Goal: Task Accomplishment & Management: Manage account settings

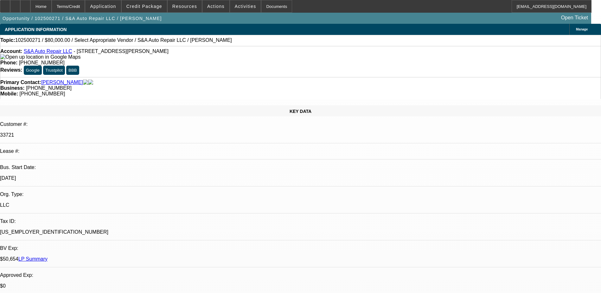
select select "0"
select select "2"
select select "0.1"
select select "4"
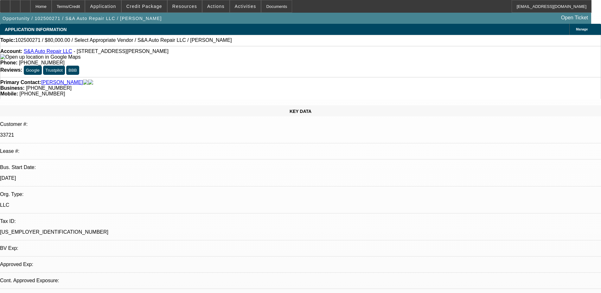
select select "0"
select select "2"
select select "0.1"
select select "4"
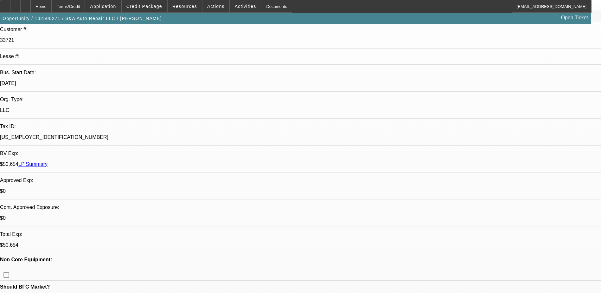
scroll to position [159, 0]
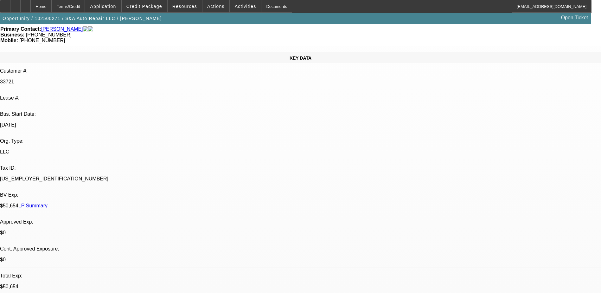
scroll to position [0, 0]
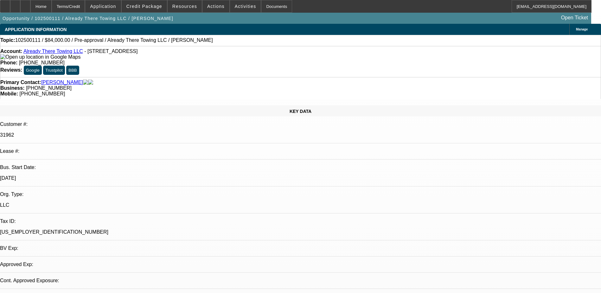
select select "0"
select select "2"
select select "0.1"
select select "4"
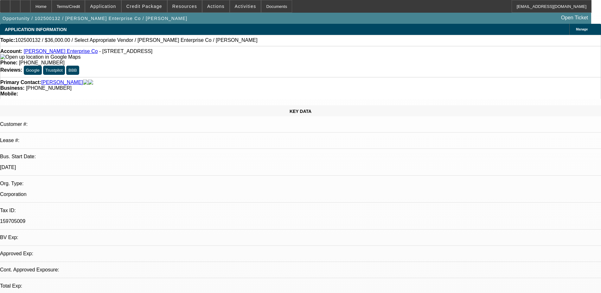
select select "0"
select select "2"
select select "0.1"
select select "4"
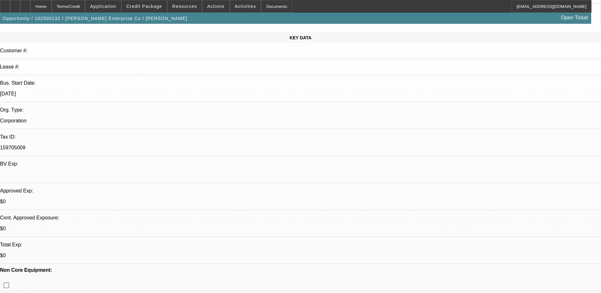
scroll to position [63, 0]
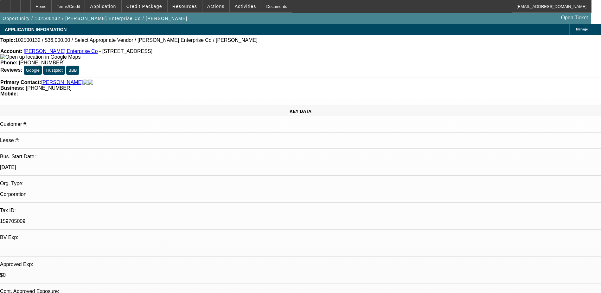
scroll to position [159, 0]
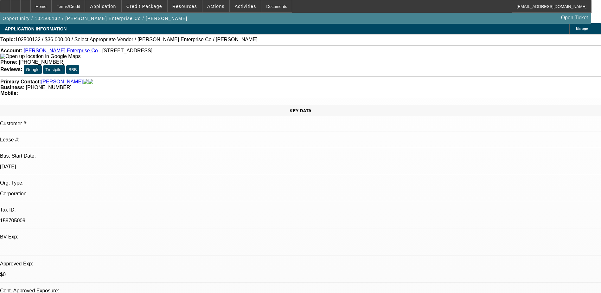
scroll to position [0, 0]
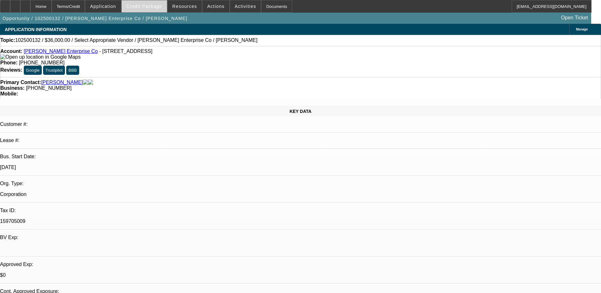
click at [157, 5] on span "Credit Package" at bounding box center [144, 6] width 36 height 5
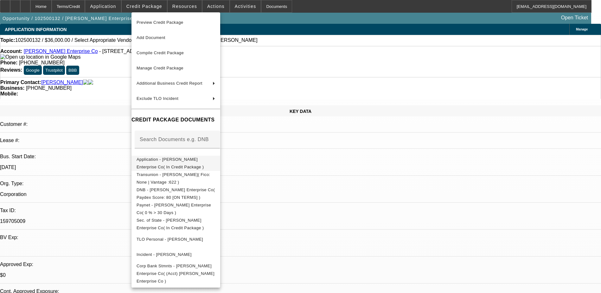
click at [204, 163] on span "Application - Granger Enterprise Co( In Credit Package )" at bounding box center [171, 163] width 68 height 12
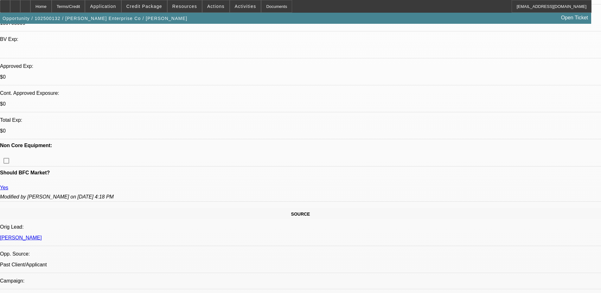
scroll to position [254, 0]
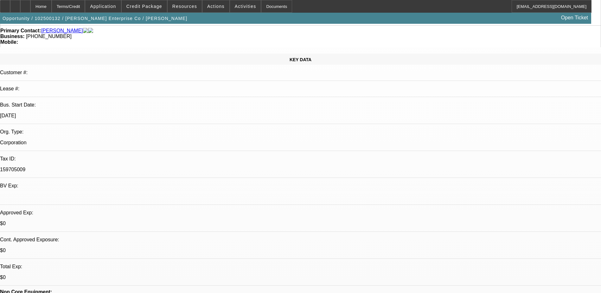
scroll to position [0, 0]
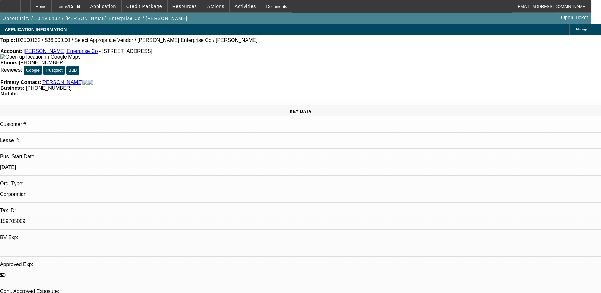
click at [478, 80] on span "Reply All" at bounding box center [479, 79] width 17 height 5
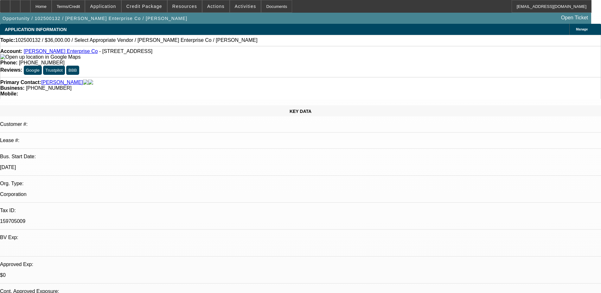
radio input "true"
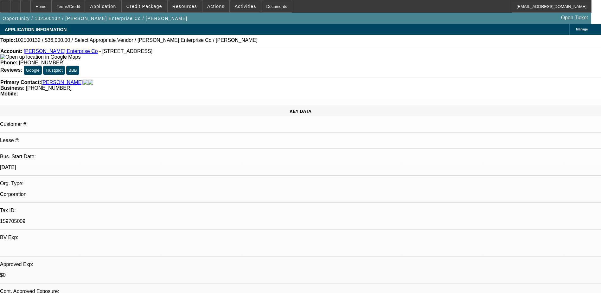
scroll to position [6, 0]
type textarea "10/10 - Briana said they ended up paying cash for the truck they were looking a…"
radio input "true"
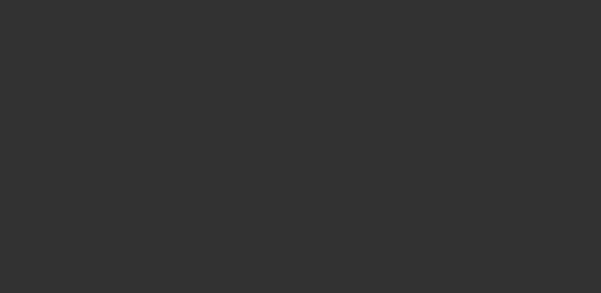
scroll to position [0, 0]
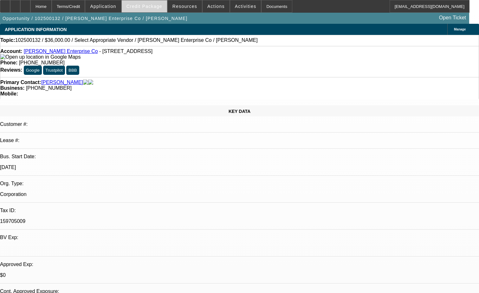
click at [145, 6] on span "Credit Package" at bounding box center [144, 6] width 36 height 5
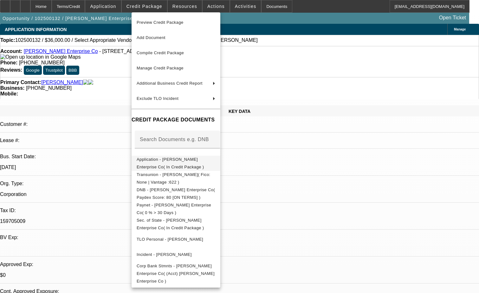
click at [204, 159] on span "Application - Granger Enterprise Co( In Credit Package )" at bounding box center [171, 163] width 68 height 12
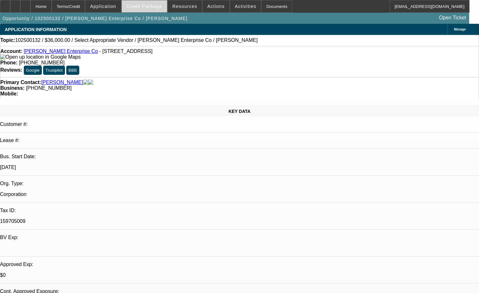
click at [162, 4] on span "Credit Package" at bounding box center [144, 6] width 36 height 5
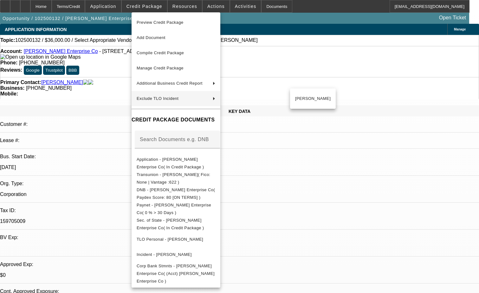
click at [96, 134] on div at bounding box center [239, 146] width 479 height 293
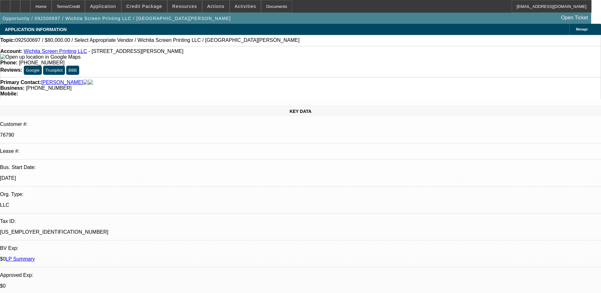
select select "0"
select select "2"
select select "0.1"
select select "4"
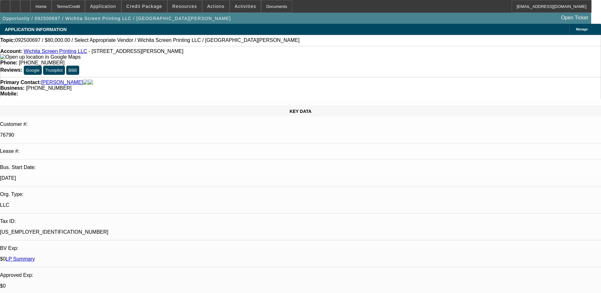
scroll to position [697, 0]
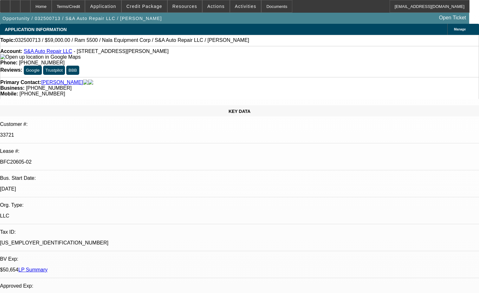
select select "0"
select select "2"
select select "0.1"
select select "4"
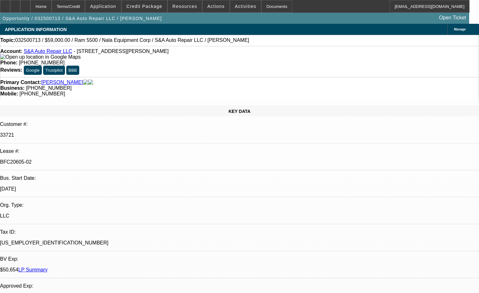
select select "0"
select select "2"
select select "0.1"
select select "4"
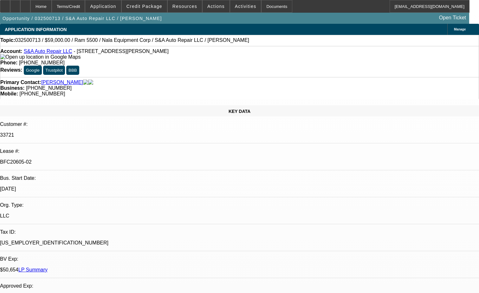
select select "0"
select select "2"
select select "0.1"
select select "4"
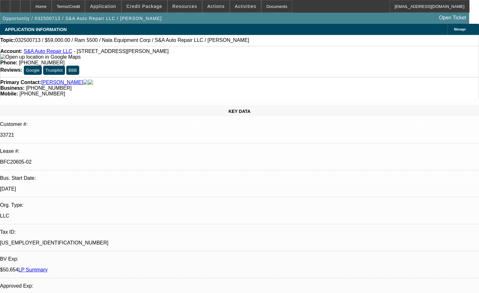
select select "0"
select select "0.1"
select select "4"
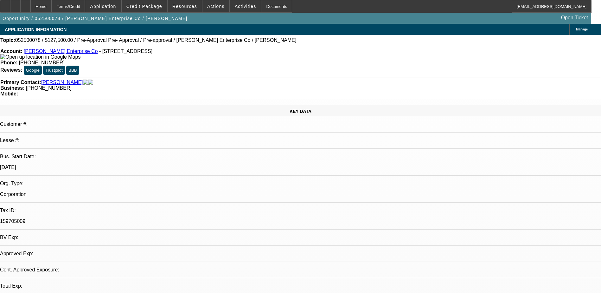
select select "0.15"
select select "2"
select select "0.1"
select select "0.15"
select select "2"
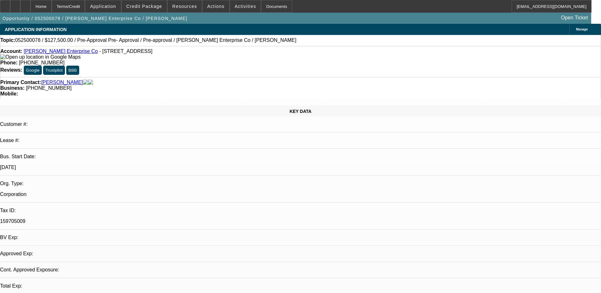
select select "0.1"
select select "2"
select select "0.1"
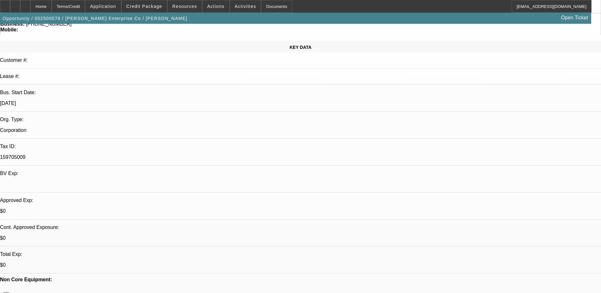
select select "1"
select select "2"
select select "4"
select select "1"
select select "2"
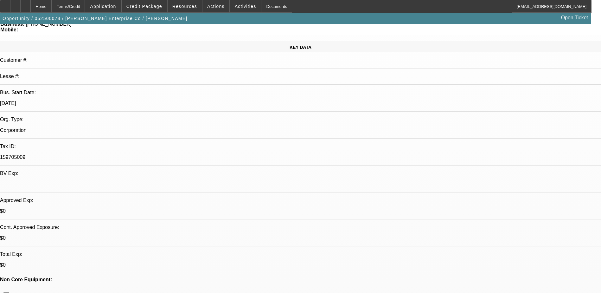
select select "4"
select select "1"
select select "2"
select select "4"
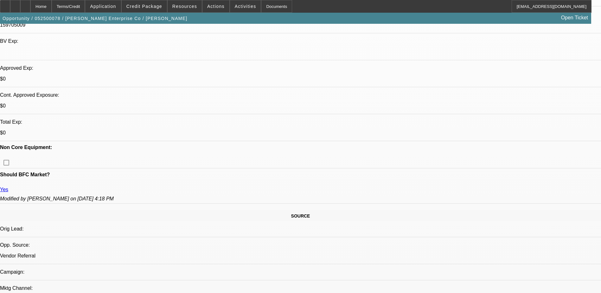
scroll to position [285, 0]
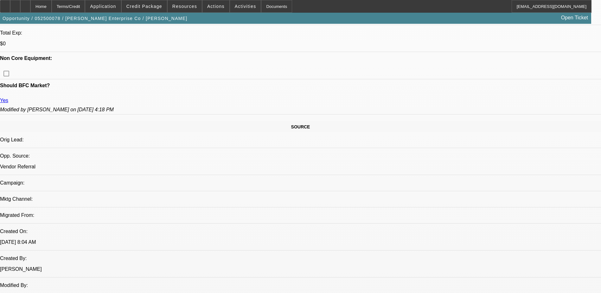
drag, startPoint x: 452, startPoint y: 234, endPoint x: 560, endPoint y: 272, distance: 114.0
copy td "Michael, please review for a pre approval on a used heavy (30-35ton). This cust…"
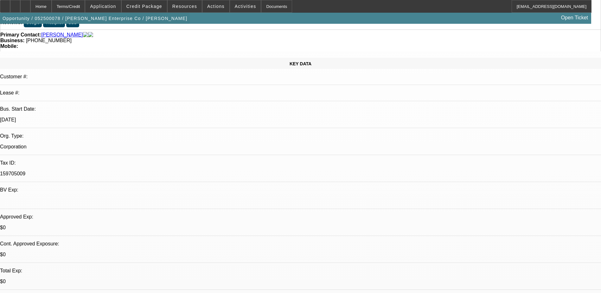
scroll to position [0, 0]
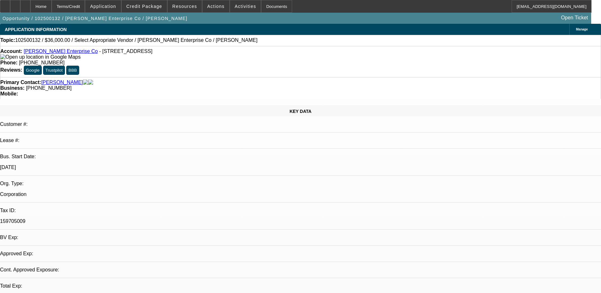
select select "0"
select select "2"
select select "0.1"
select select "1"
select select "2"
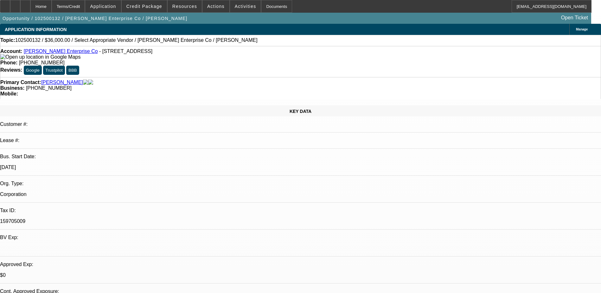
select select "4"
drag, startPoint x: 424, startPoint y: 205, endPoint x: 504, endPoint y: 221, distance: 81.0
copy div "Briana said they ended up paying cash for the truck they were looking at but st…"
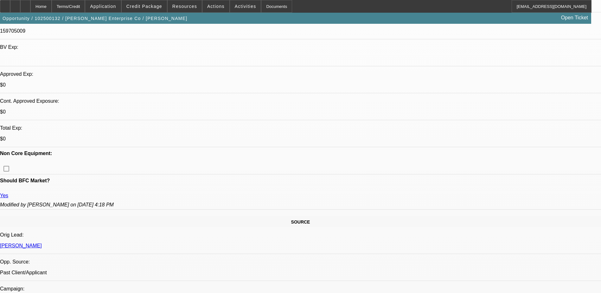
scroll to position [15, 0]
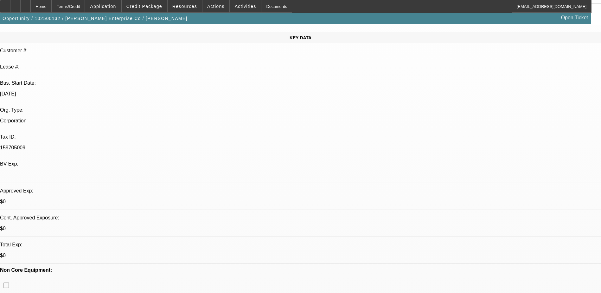
scroll to position [190, 0]
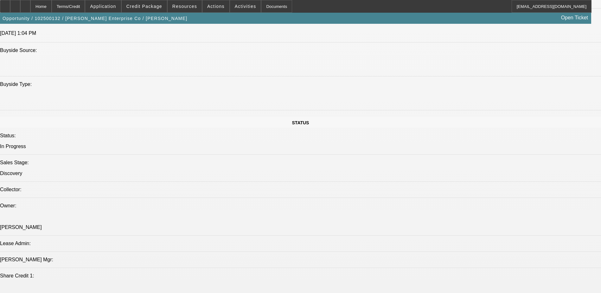
scroll to position [602, 0]
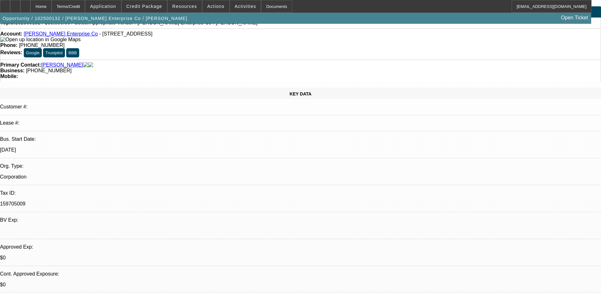
scroll to position [32, 0]
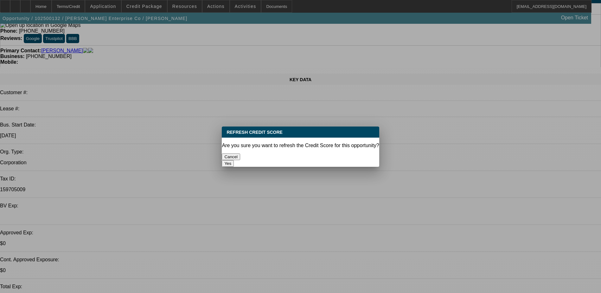
drag, startPoint x: 242, startPoint y: 153, endPoint x: 243, endPoint y: 146, distance: 7.1
click at [240, 153] on button "Cancel" at bounding box center [231, 156] width 18 height 7
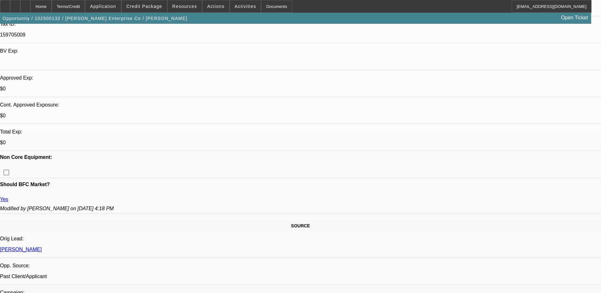
scroll to position [190, 0]
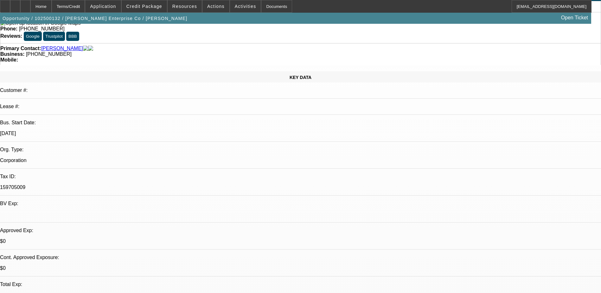
scroll to position [32, 0]
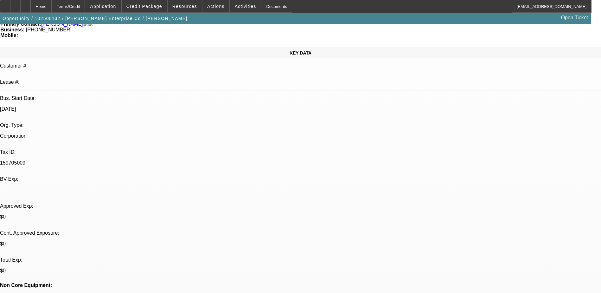
scroll to position [0, 0]
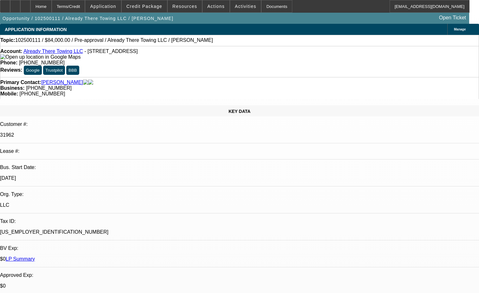
select select "0"
select select "2"
select select "0.1"
select select "4"
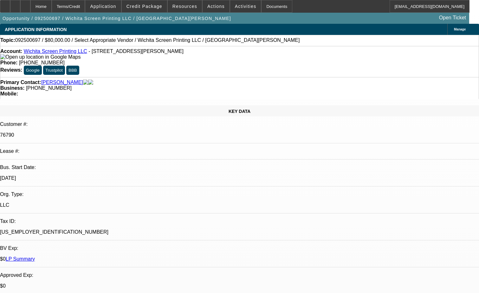
select select "0"
select select "2"
select select "0.1"
select select "4"
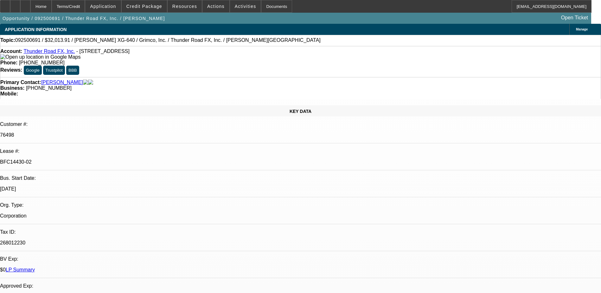
select select "0"
select select "3"
select select "0"
select select "2"
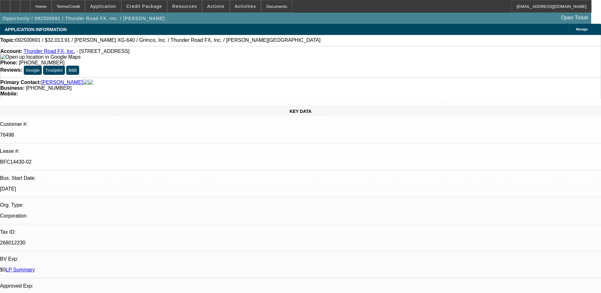
select select "0"
select select "3"
select select "0"
select select "2"
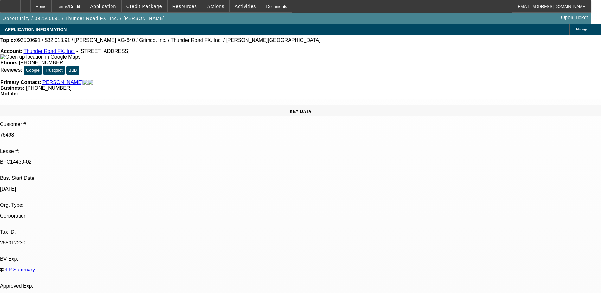
select select "0"
select select "2"
select select "0"
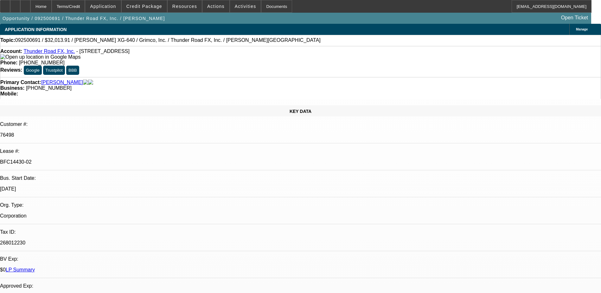
select select "0"
select select "2"
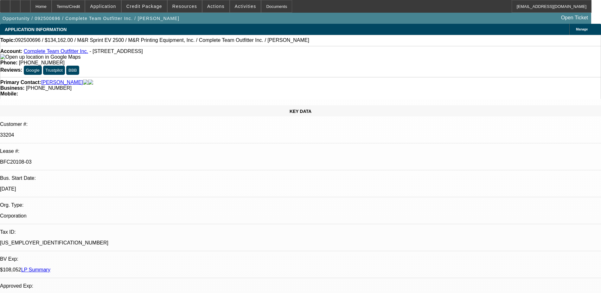
select select "0"
select select "2"
select select "0"
select select "6"
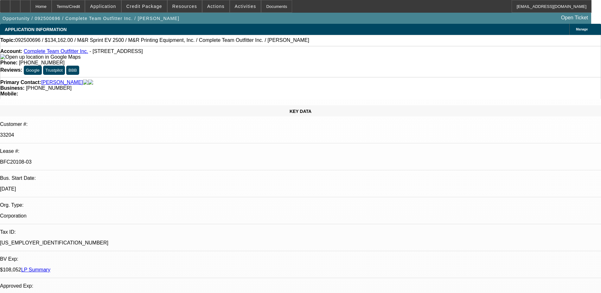
select select "0"
select select "2"
select select "0"
select select "6"
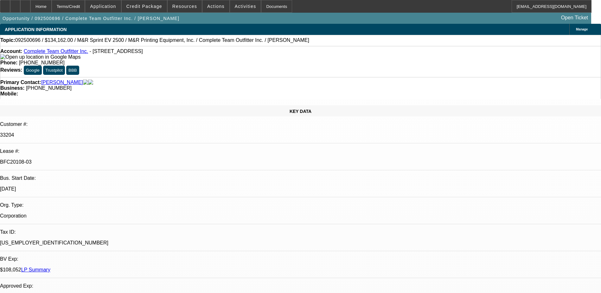
select select "0"
select select "2"
select select "0"
select select "6"
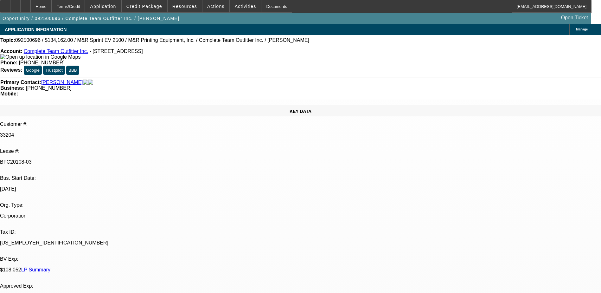
select select "0"
select select "2"
select select "0"
select select "6"
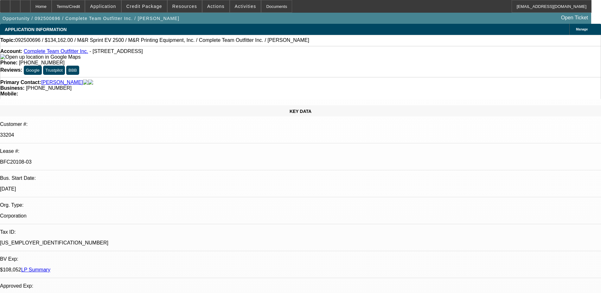
scroll to position [547, 0]
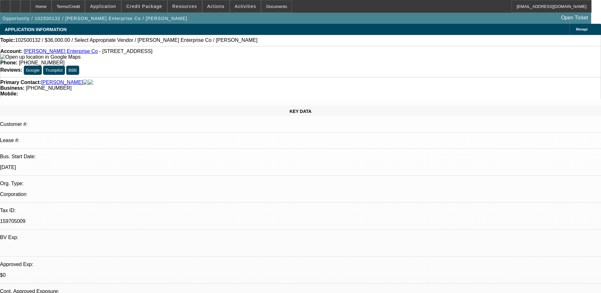
select select "0"
select select "2"
select select "0.1"
select select "4"
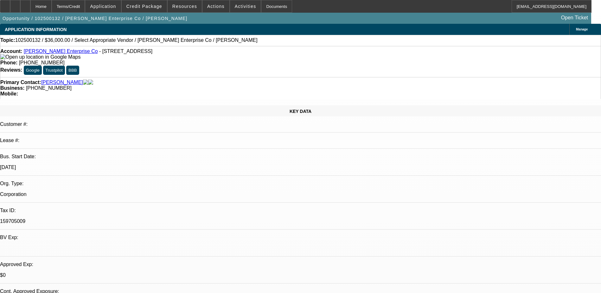
click at [461, 66] on span "Reply" at bounding box center [462, 66] width 11 height 5
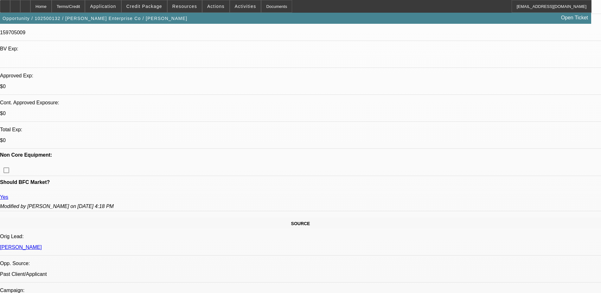
scroll to position [190, 0]
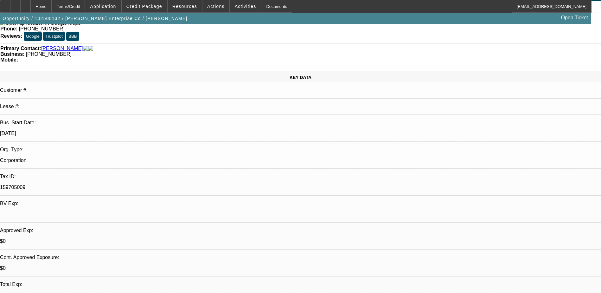
scroll to position [0, 0]
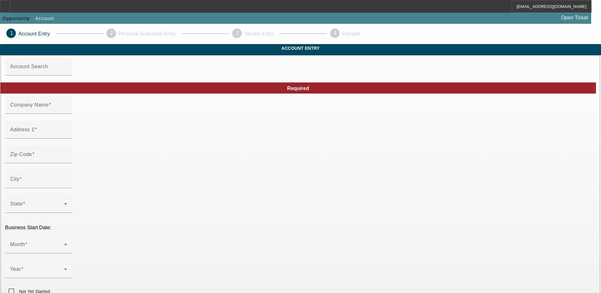
type input "[PERSON_NAME] services Llc."
type input "[STREET_ADDRESS]"
type input "19120"
type input "[GEOGRAPHIC_DATA]"
type input "[PHONE_NUMBER]"
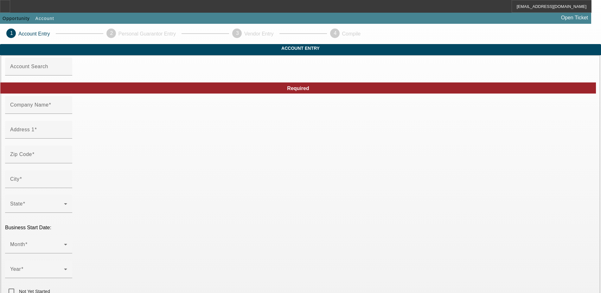
type input "[EMAIL_ADDRESS][DOMAIN_NAME]"
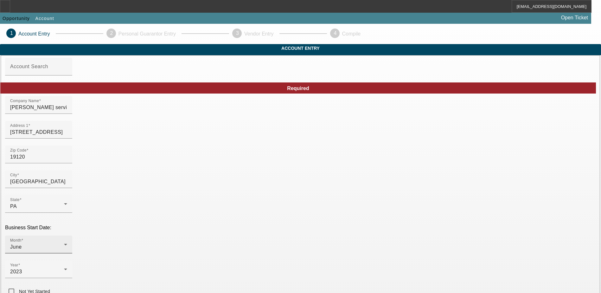
scroll to position [107, 0]
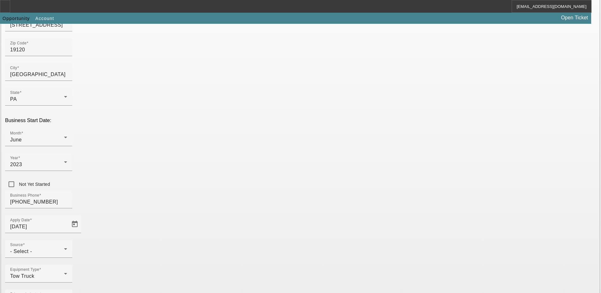
click at [64, 248] on div "- Select -" at bounding box center [37, 252] width 54 height 8
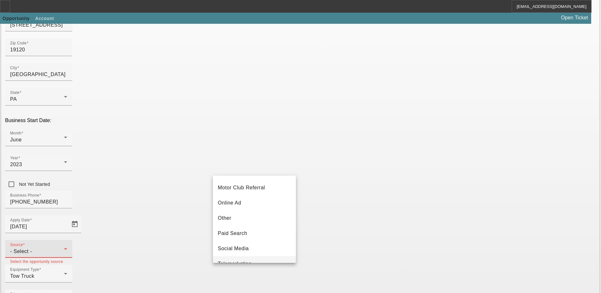
scroll to position [194, 0]
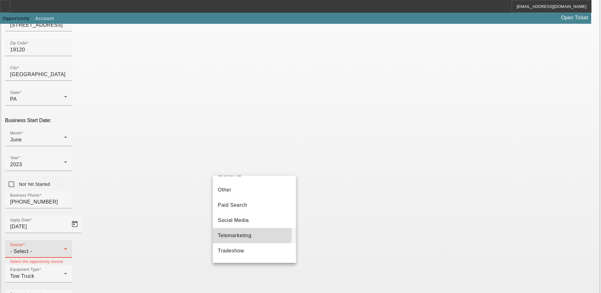
click at [242, 237] on span "Telemarketing" at bounding box center [235, 236] width 34 height 8
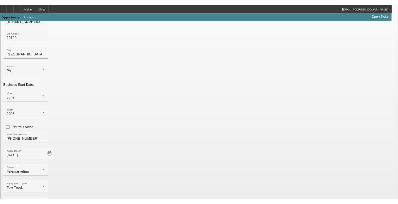
scroll to position [17, 0]
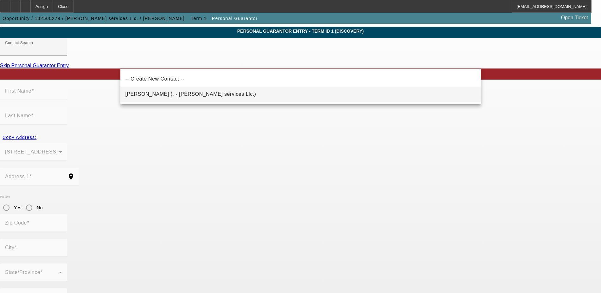
click at [152, 95] on span "[PERSON_NAME] (, - [PERSON_NAME] services Llc.)" at bounding box center [191, 93] width 131 height 5
type input "[PERSON_NAME] (, - [PERSON_NAME] services Llc.)"
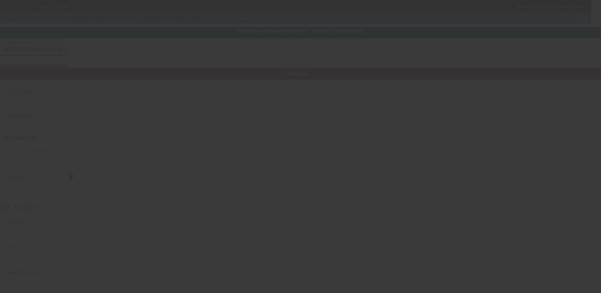
type input "[PERSON_NAME]"
radio input "true"
type input "[EMAIL_ADDRESS][DOMAIN_NAME]"
type input "[PHONE_NUMBER]"
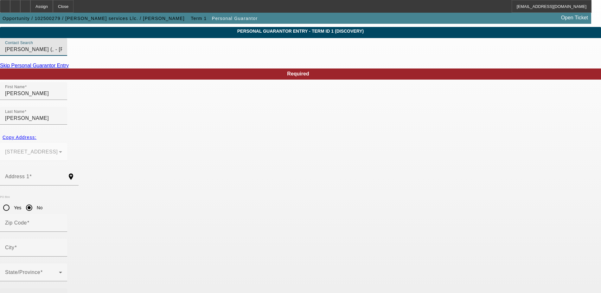
click at [44, 293] on mat-label "Business Phone" at bounding box center [24, 296] width 39 height 5
click at [62, 288] on div "Business Phone" at bounding box center [33, 297] width 57 height 18
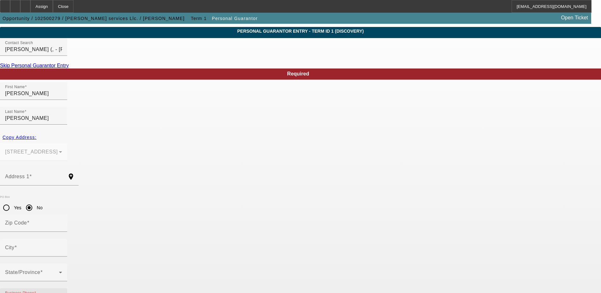
paste input "(215) 349-0989"
type input "(215) 349-0989"
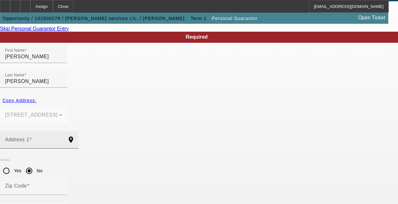
scroll to position [105, 0]
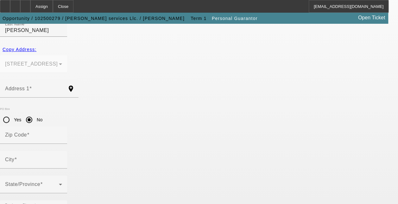
paste input "584-75-7917"
type input "584-75-7917"
click at [59, 151] on div "City" at bounding box center [33, 160] width 57 height 18
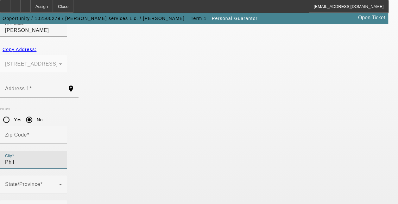
type input "Phil"
click at [36, 47] on span "Copy Address:" at bounding box center [20, 49] width 34 height 5
type input "331 E Sanger St"
radio input "false"
type input "19120"
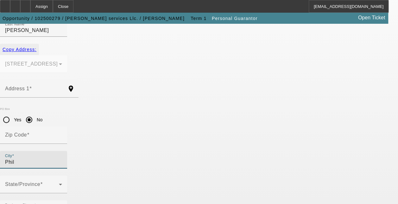
type input "Philadelphia"
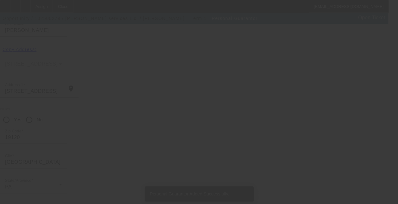
scroll to position [0, 0]
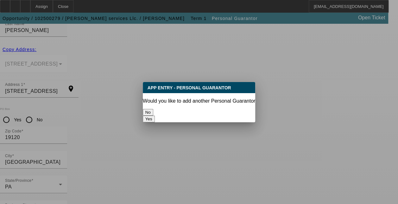
click at [153, 113] on button "No" at bounding box center [148, 112] width 10 height 7
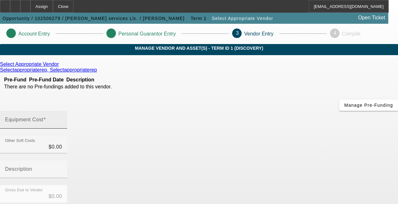
click at [62, 119] on input "Equipment Cost" at bounding box center [33, 123] width 57 height 8
click at [43, 117] on mat-label "Equipment Cost" at bounding box center [24, 119] width 38 height 5
click at [62, 119] on input "Equipment Cost" at bounding box center [33, 123] width 57 height 8
type input "6"
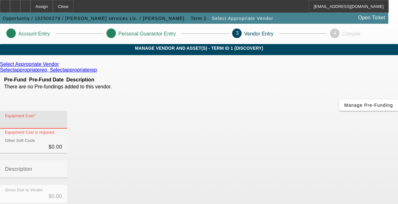
type input "$6.00"
type input "60"
type input "$60.00"
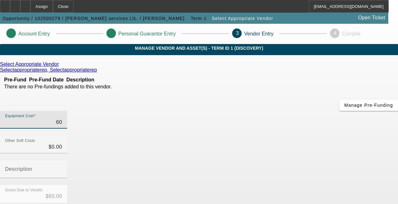
type input "600"
type input "$600.00"
type input "6000"
type input "$6,000.00"
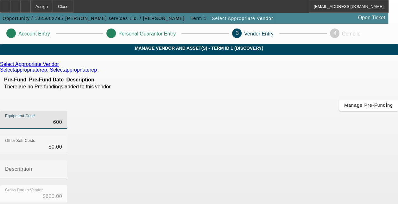
type input "$6,000.00"
type input "60000"
type input "$60,000.00"
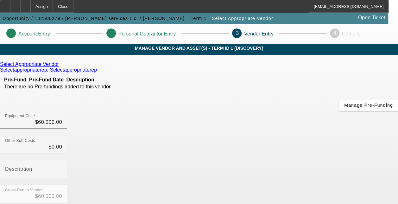
type input "07"
type input "$7.00"
type input "$59,993.00"
type input "0"
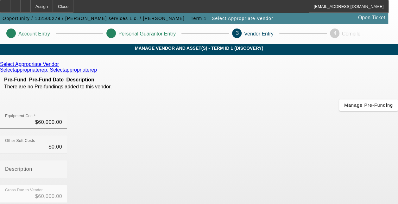
type input "$0.00"
type input "$60,000.00"
type input "7"
type input "$7.00"
type input "$59,993.00"
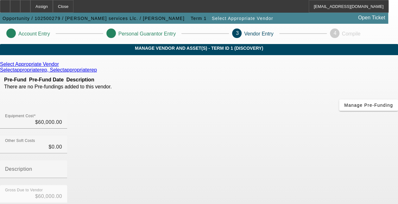
type input "70"
type input "$70.00"
type input "$59,930.00"
type input "700"
type input "$700.00"
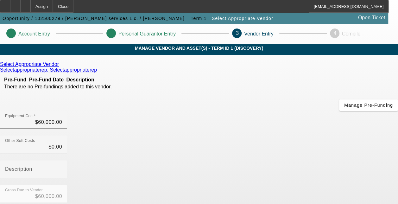
type input "$59,300.00"
type input "7000"
type input "$7,000.00"
type input "$53,000.00"
type input "$7,000.00"
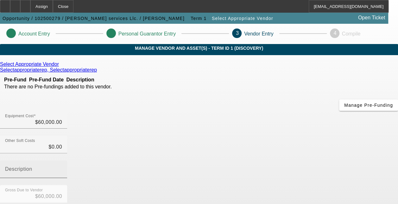
click at [62, 168] on input "Description" at bounding box center [33, 172] width 57 height 8
click at [32, 166] on mat-label "Description" at bounding box center [18, 168] width 27 height 5
click at [62, 168] on input "Description" at bounding box center [33, 172] width 57 height 8
type input "Looking for a International or a freightliner with an extended cab."
click at [99, 72] on icon at bounding box center [99, 69] width 0 height 5
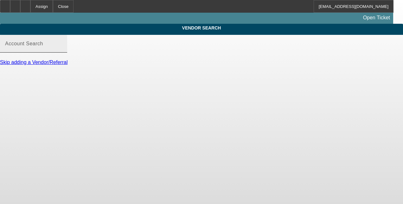
type input "Select Appropriate Vendor (Northbrook, IL) - Selectappropriaterep, Selectapprop…"
click at [62, 50] on input "Select Appropriate Vendor (Northbrook, IL) - Selectappropriaterep, Selectapprop…" at bounding box center [33, 46] width 57 height 8
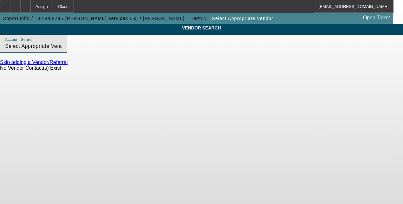
drag, startPoint x: 189, startPoint y: 53, endPoint x: -31, endPoint y: 51, distance: 220.0
click at [0, 51] on html "Assign Close ROMalley@beaconfunding.com Opportunity / 102500279 / R.P. Towing s…" at bounding box center [201, 102] width 403 height 204
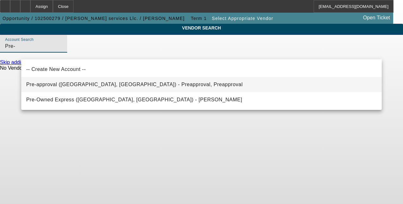
click at [117, 86] on span "Pre-approval (Northbrook, IL) - Preapproval, Preapproval" at bounding box center [134, 84] width 217 height 5
type input "Pre-approval (Northbrook, IL) - Preapproval, Preapproval"
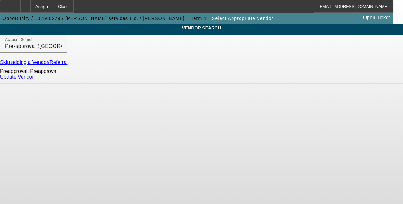
click at [34, 80] on link "Update Vendor" at bounding box center [17, 76] width 34 height 5
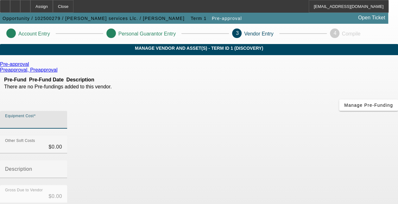
click at [62, 119] on input "Equipment Cost" at bounding box center [33, 123] width 57 height 8
type input "6"
type input "$6.00"
type input "60"
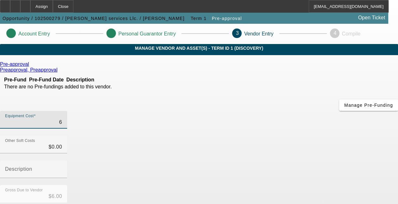
type input "$60.00"
type input "600"
type input "$600.00"
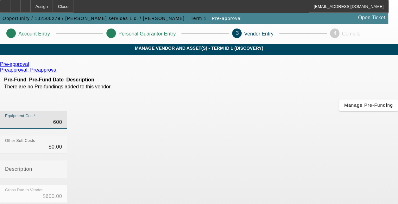
type input "6000"
type input "$6,000.00"
type input "60000"
type input "$60,000.00"
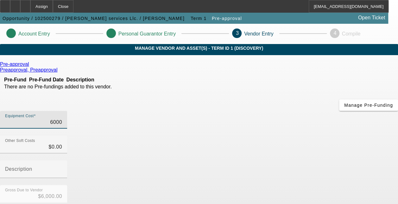
type input "$60,000.00"
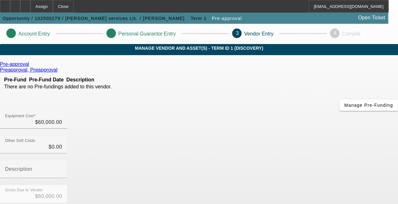
drag, startPoint x: 283, startPoint y: 152, endPoint x: 255, endPoint y: 152, distance: 28.5
type input "0"
type input "7"
type input "$7.00"
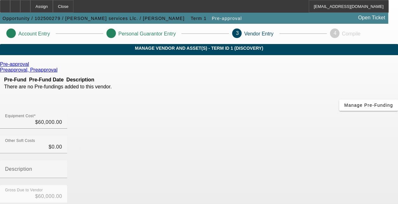
type input "$59,993.00"
type input "70"
type input "$70.00"
type input "$59,930.00"
type input "700"
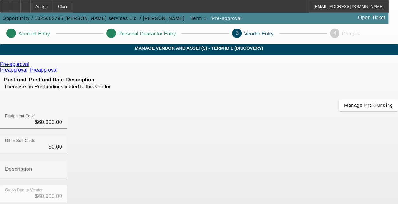
type input "$700.00"
type input "$59,300.00"
type input "7000"
type input "$7,000.00"
type input "$53,000.00"
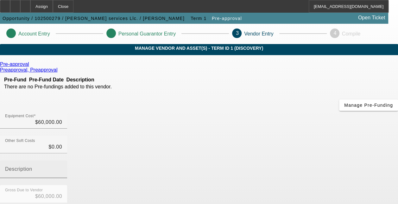
type input "$7,000.00"
click at [62, 168] on input "Description" at bounding box center [33, 172] width 57 height 8
type input "Looking for a International or a Freightliner with an Extneded cab"
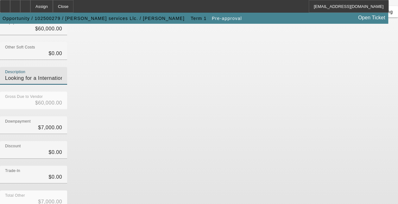
scroll to position [116, 0]
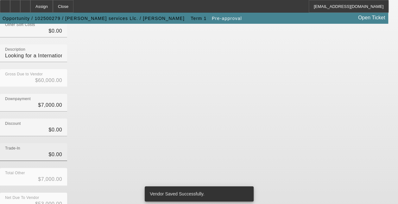
scroll to position [0, 0]
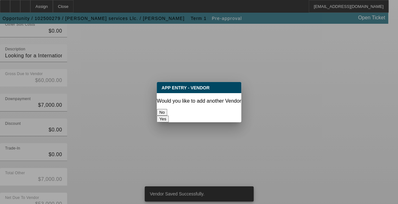
click at [167, 109] on button "No" at bounding box center [162, 112] width 10 height 7
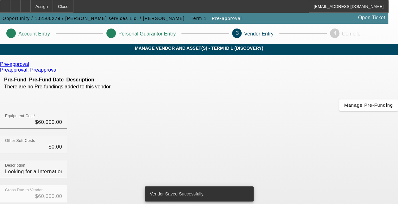
scroll to position [116, 0]
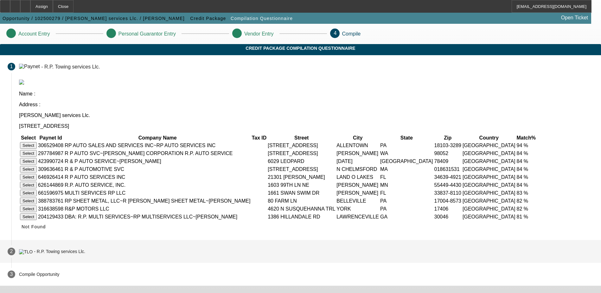
click at [85, 254] on div "- R.P. Towing services Llc." at bounding box center [59, 251] width 51 height 5
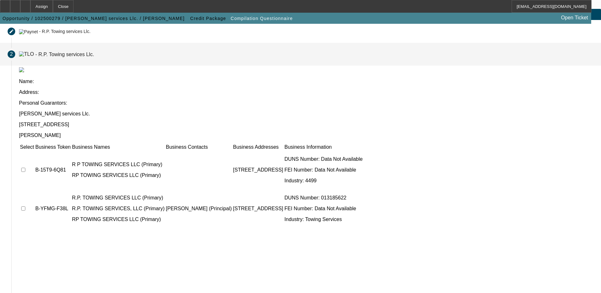
scroll to position [58, 0]
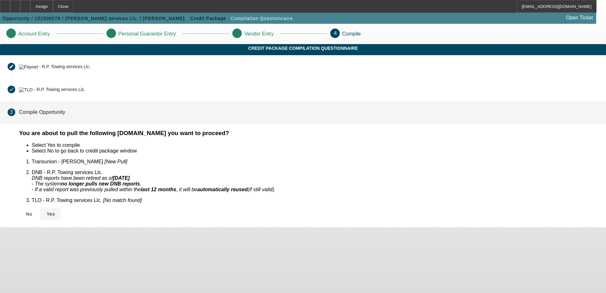
click at [55, 211] on span "Yes" at bounding box center [51, 213] width 9 height 5
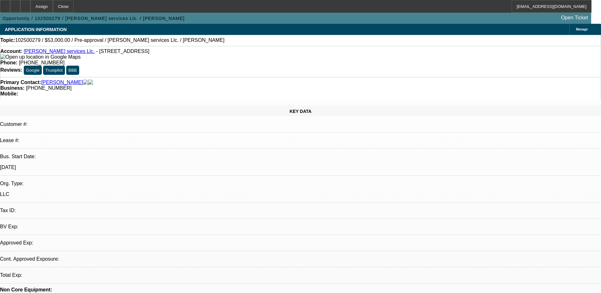
select select "0"
select select "2"
select select "0.1"
select select "4"
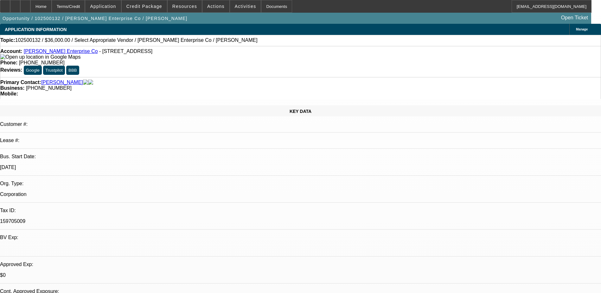
select select "0"
select select "2"
select select "0.1"
select select "4"
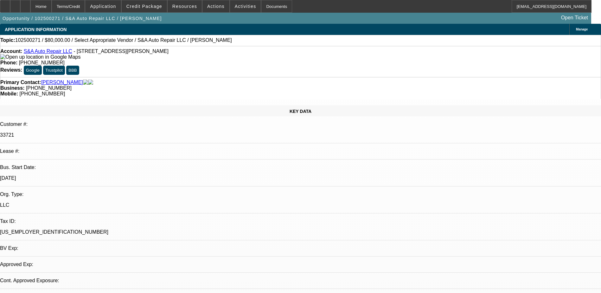
select select "0"
select select "2"
select select "0.1"
select select "4"
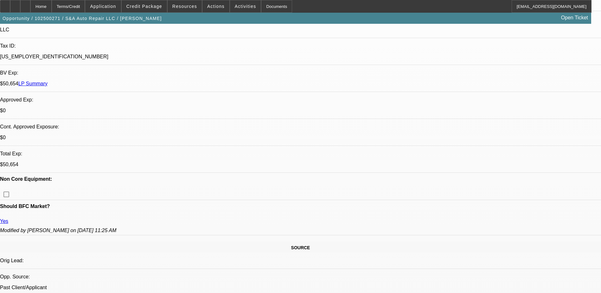
scroll to position [254, 0]
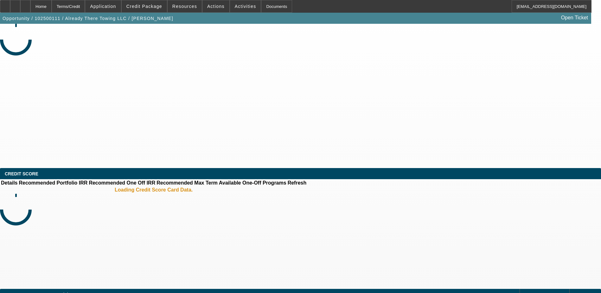
select select "0"
select select "2"
select select "0.1"
select select "4"
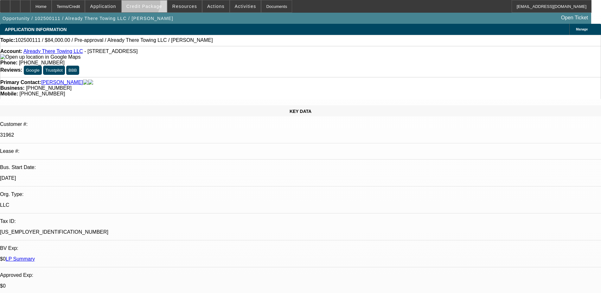
click at [149, 5] on span "Credit Package" at bounding box center [144, 6] width 36 height 5
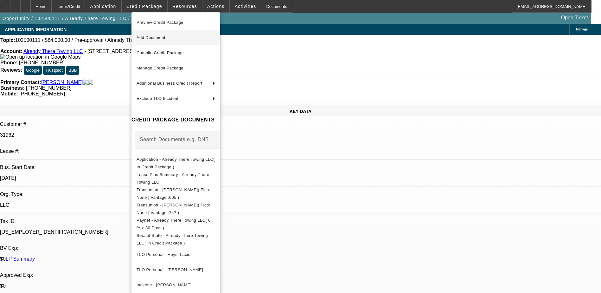
click at [187, 38] on span "Add Document" at bounding box center [176, 38] width 79 height 8
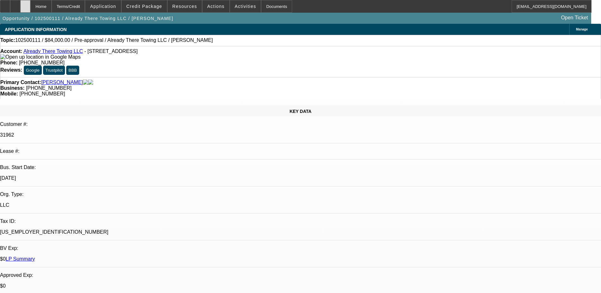
click at [30, 6] on div at bounding box center [25, 6] width 10 height 13
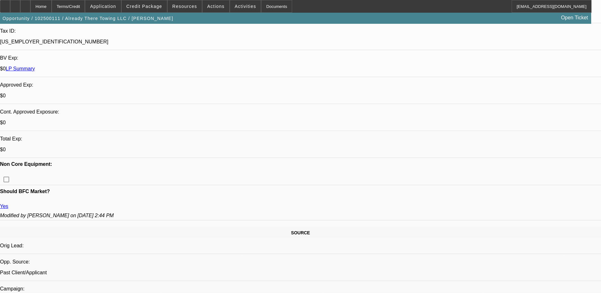
select select "0"
select select "2"
select select "0.1"
select select "4"
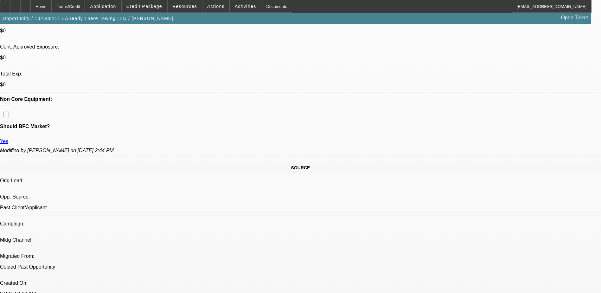
scroll to position [117, 0]
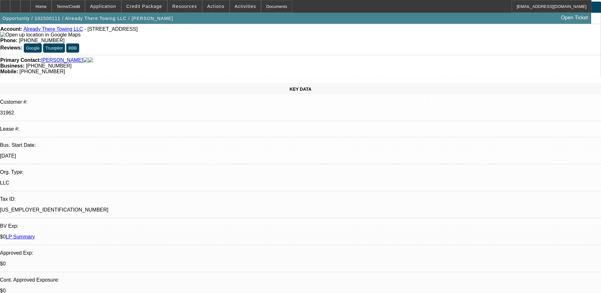
scroll to position [0, 0]
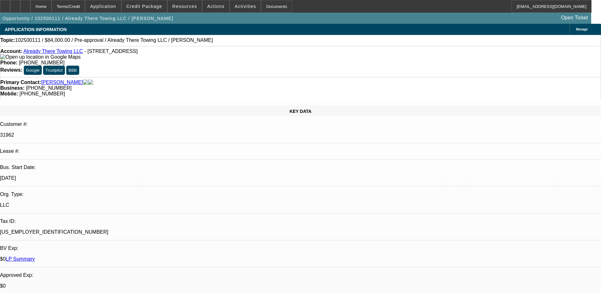
click at [258, 43] on div "Topic: 102500111 / $84,000.00 / Pre-approval / Already There Towing LLC / Heys,…" at bounding box center [300, 40] width 601 height 6
click at [30, 5] on div at bounding box center [25, 6] width 10 height 13
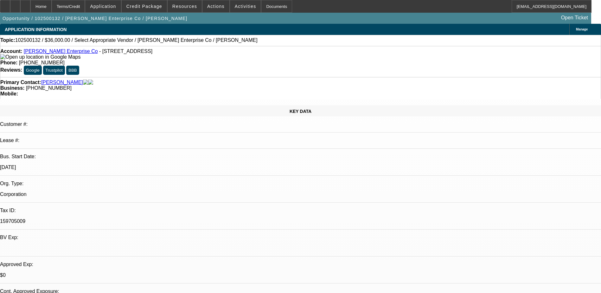
select select "0"
select select "2"
select select "0.1"
select select "4"
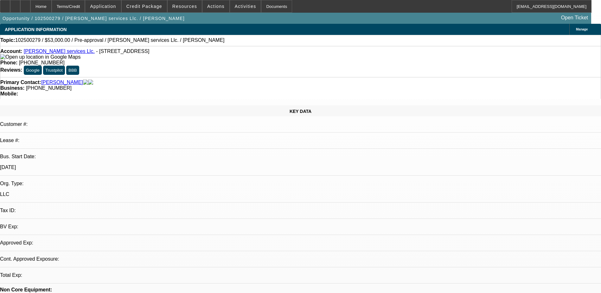
select select "0"
select select "2"
select select "0.1"
select select "4"
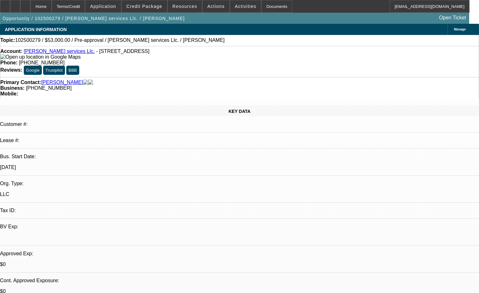
radio input "true"
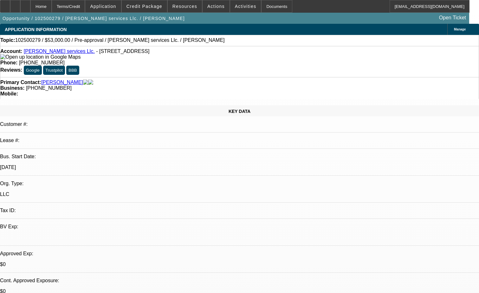
paste textarea "Customer is looking to add one used heavy-duty truck to their fleet. They curre…"
drag, startPoint x: 382, startPoint y: 129, endPoint x: 363, endPoint y: 126, distance: 19.8
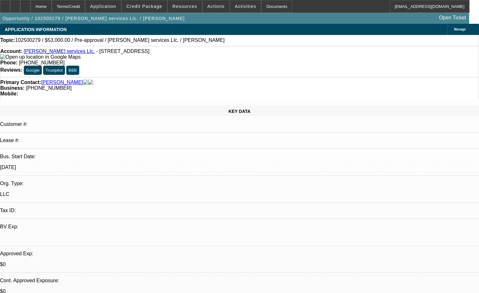
drag, startPoint x: 435, startPoint y: 135, endPoint x: 445, endPoint y: 131, distance: 11.5
drag, startPoint x: 395, startPoint y: 135, endPoint x: 410, endPoint y: 131, distance: 14.8
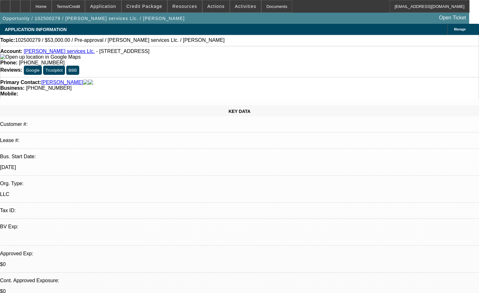
type textarea "Customer is looking to add one used heavy-duty truck to their fleet. They curre…"
radio input "true"
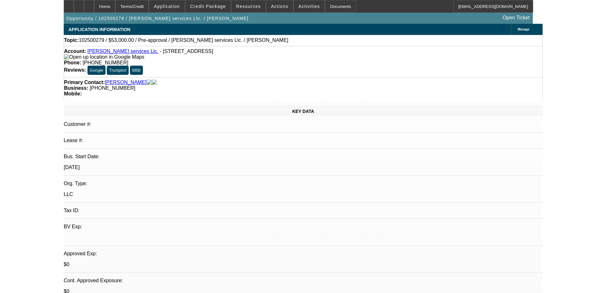
scroll to position [0, 0]
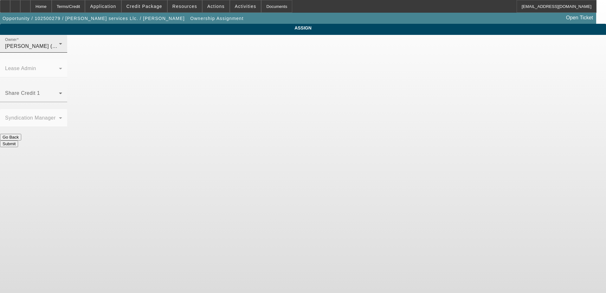
click at [62, 53] on div "Owner O'Malley, Ryan (Lvl 1)" at bounding box center [33, 44] width 57 height 18
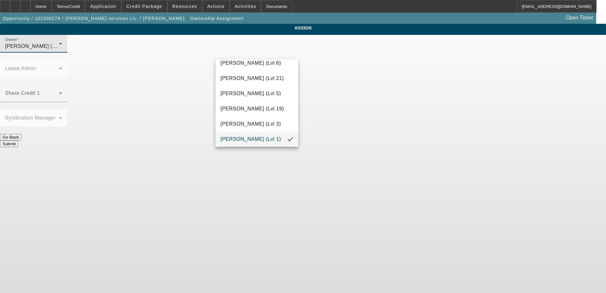
scroll to position [889, 0]
drag, startPoint x: 258, startPoint y: 136, endPoint x: 256, endPoint y: 134, distance: 3.8
click at [256, 134] on mat-option "Zallik, Asher (Lvl 6)" at bounding box center [257, 139] width 83 height 15
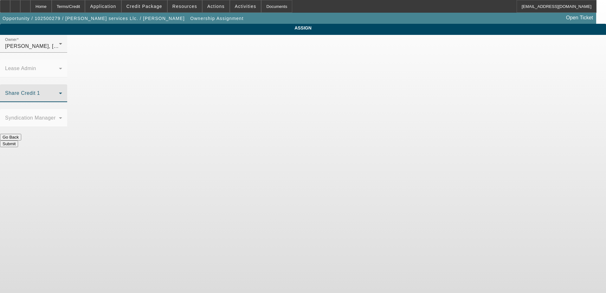
click at [59, 92] on span at bounding box center [32, 96] width 54 height 8
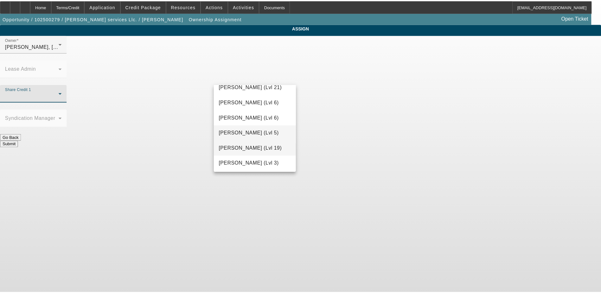
scroll to position [525, 0]
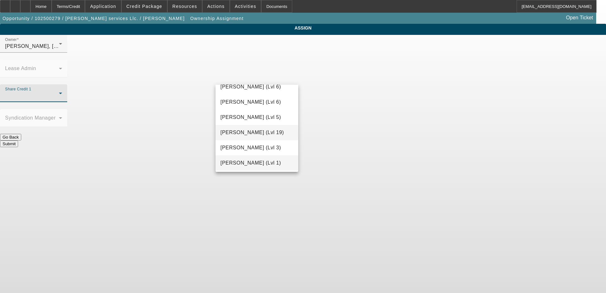
click at [262, 161] on span "O'Malley, Ryan (Lvl 1)" at bounding box center [251, 163] width 61 height 8
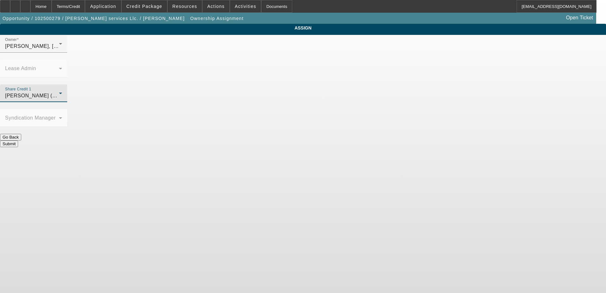
click at [18, 140] on button "Submit" at bounding box center [9, 143] width 18 height 7
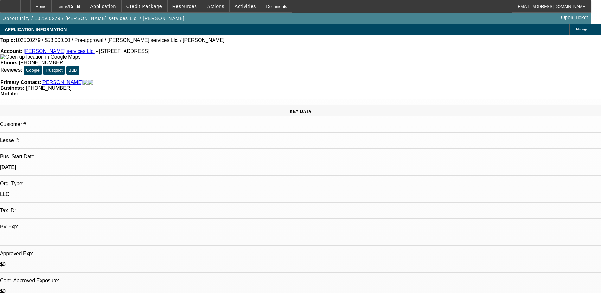
select select "0"
select select "2"
select select "0.1"
select select "4"
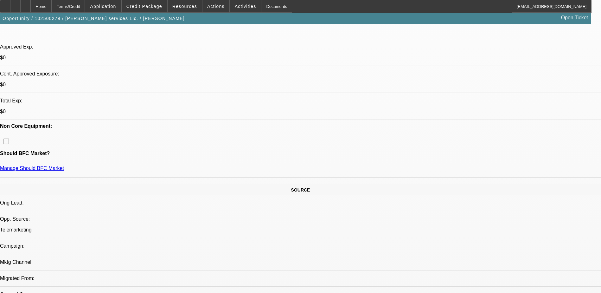
scroll to position [222, 0]
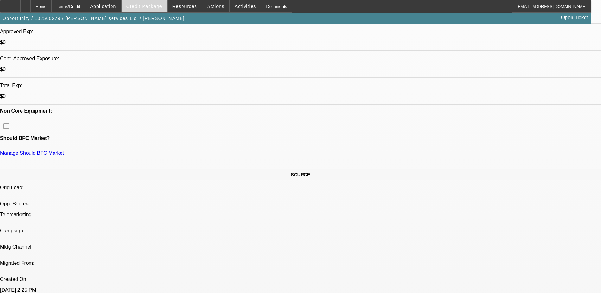
click at [145, 6] on span "Credit Package" at bounding box center [144, 6] width 36 height 5
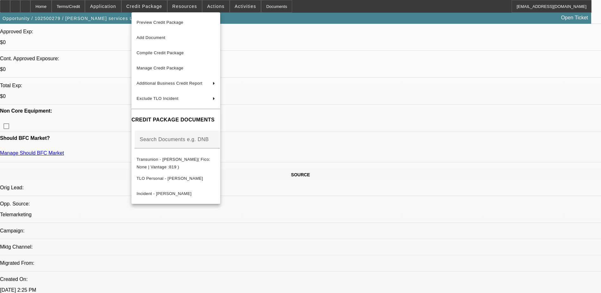
click at [337, 70] on div at bounding box center [300, 146] width 601 height 293
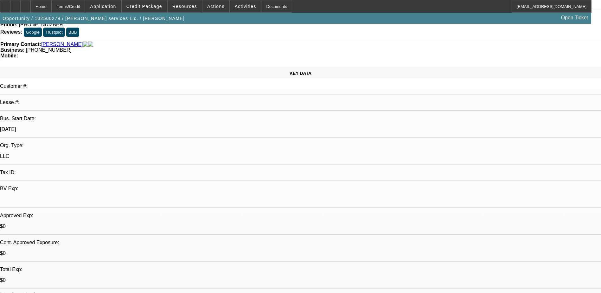
scroll to position [0, 0]
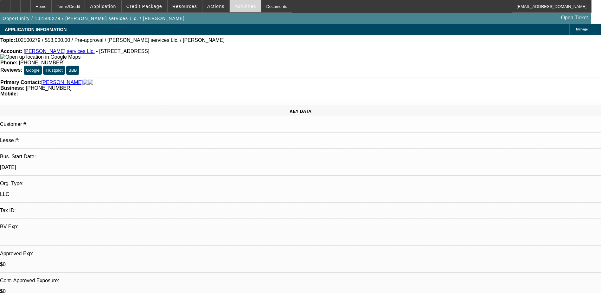
click at [235, 6] on span "Activities" at bounding box center [246, 6] width 22 height 5
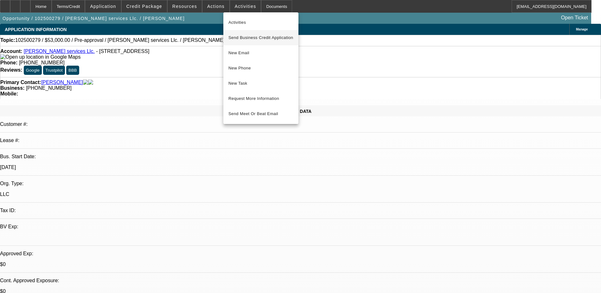
click at [256, 37] on span "Send Business Credit Application" at bounding box center [261, 38] width 65 height 8
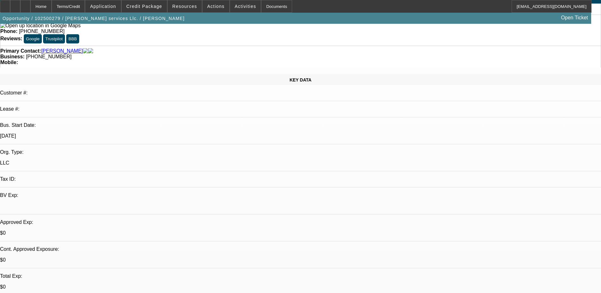
scroll to position [95, 0]
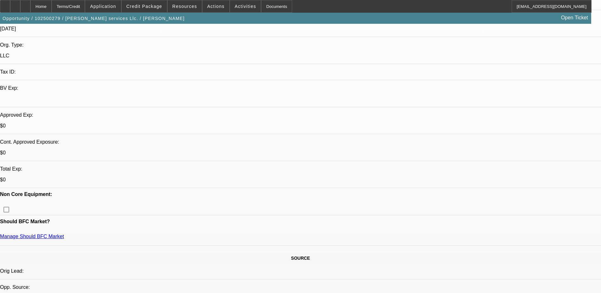
scroll to position [127, 0]
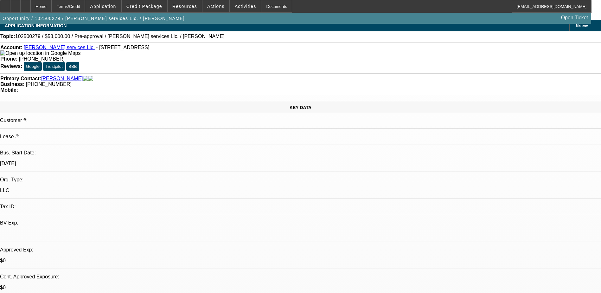
scroll to position [0, 0]
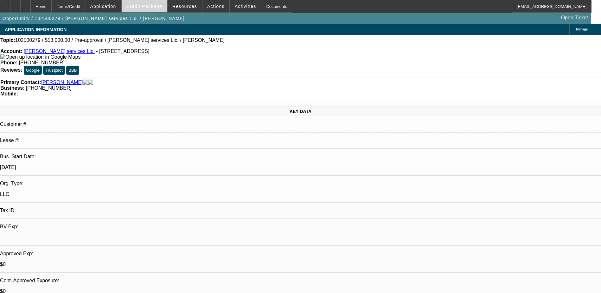
click at [152, 8] on span "Credit Package" at bounding box center [144, 6] width 36 height 5
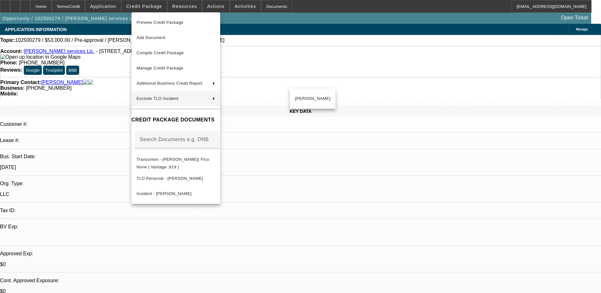
click at [364, 190] on div at bounding box center [300, 146] width 601 height 293
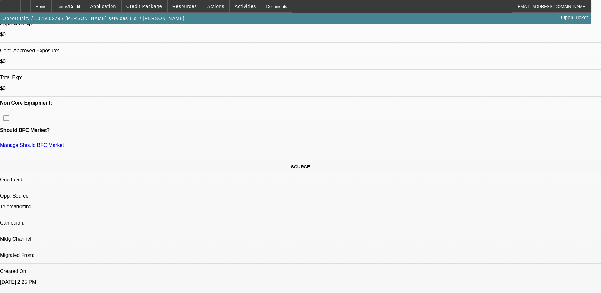
scroll to position [190, 0]
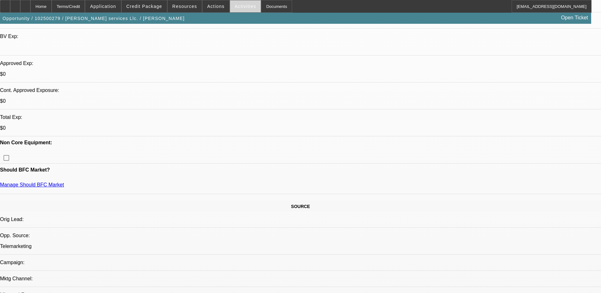
click at [240, 5] on span "Activities" at bounding box center [246, 6] width 22 height 5
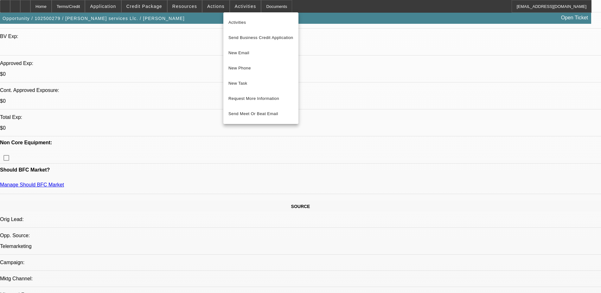
click at [178, 6] on div at bounding box center [300, 146] width 601 height 293
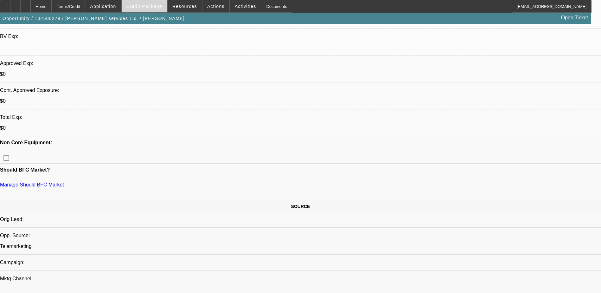
click at [144, 5] on span "Credit Package" at bounding box center [144, 6] width 36 height 5
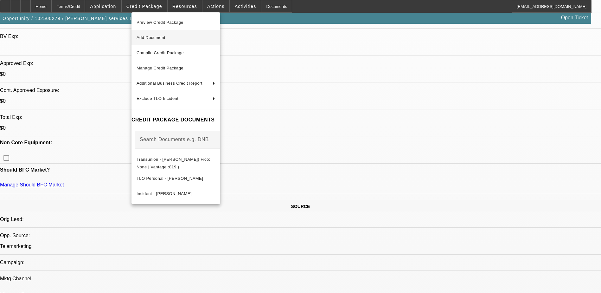
click at [172, 38] on span "Add Document" at bounding box center [176, 38] width 79 height 8
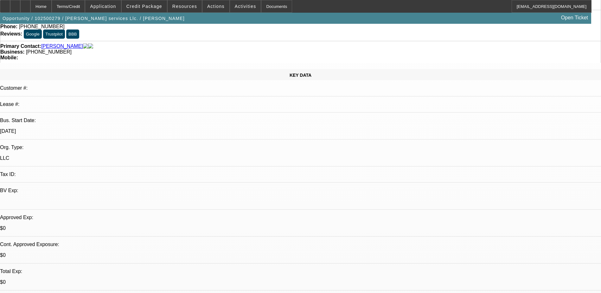
scroll to position [0, 0]
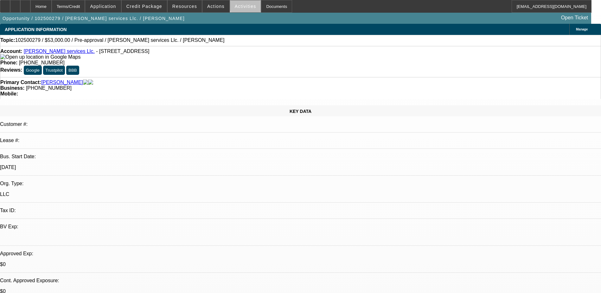
click at [242, 5] on span "Activities" at bounding box center [246, 6] width 22 height 5
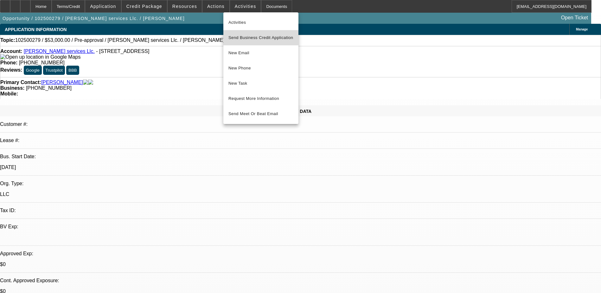
click at [262, 39] on span "Send Business Credit Application" at bounding box center [261, 38] width 65 height 8
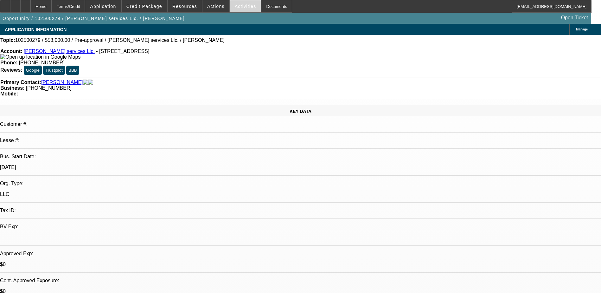
click at [238, 3] on span at bounding box center [245, 6] width 31 height 15
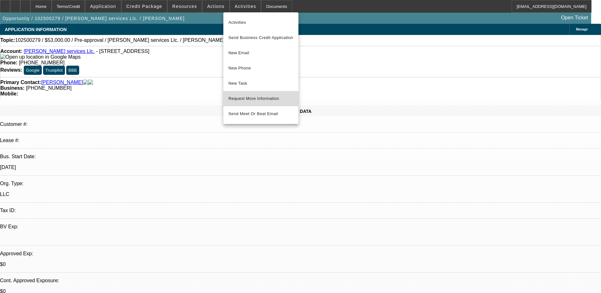
click at [265, 98] on span "Request More Information" at bounding box center [261, 99] width 65 height 8
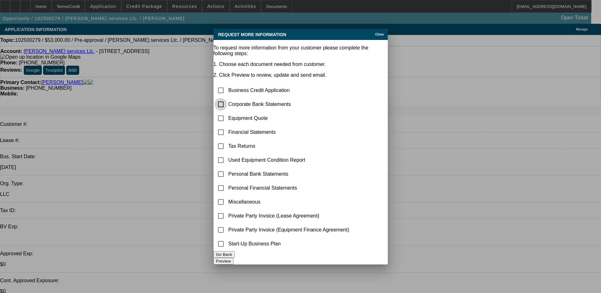
click at [227, 98] on input "checkbox" at bounding box center [221, 104] width 13 height 13
checkbox input "true"
click at [234, 258] on button "Preview" at bounding box center [224, 261] width 20 height 7
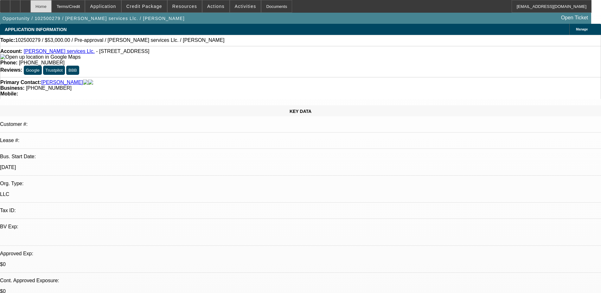
click at [52, 7] on div "Home" at bounding box center [40, 6] width 21 height 13
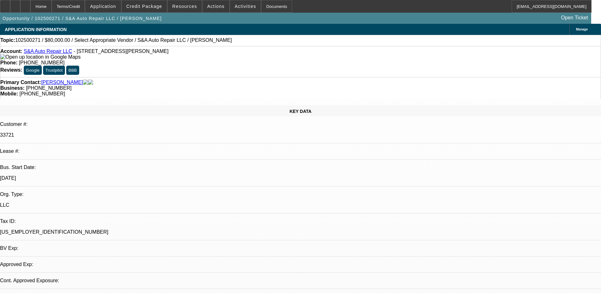
select select "0"
select select "2"
select select "0.1"
select select "1"
select select "2"
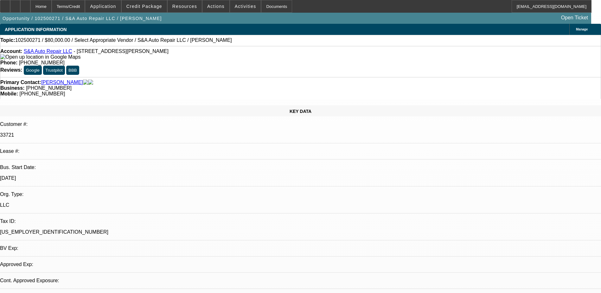
select select "4"
click at [116, 5] on span "Application" at bounding box center [103, 6] width 26 height 5
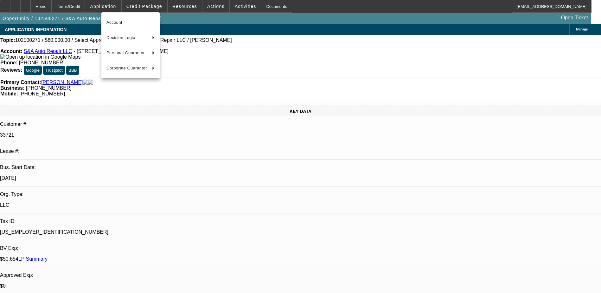
click at [139, 4] on div at bounding box center [300, 146] width 601 height 293
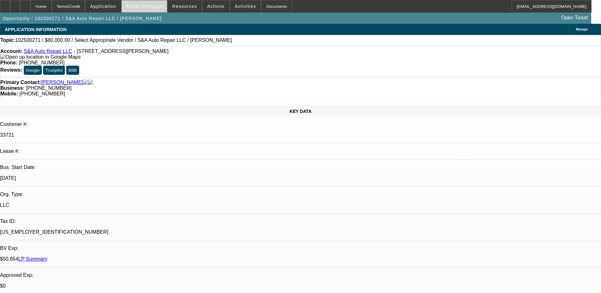
click at [146, 6] on span "Credit Package" at bounding box center [144, 6] width 36 height 5
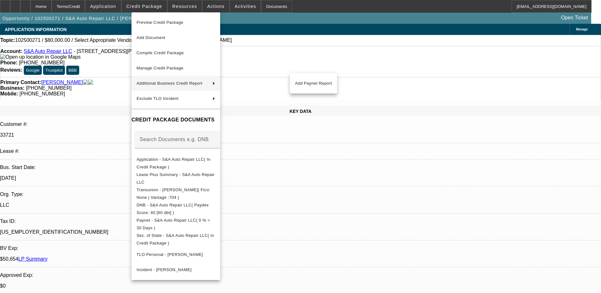
click at [339, 189] on div at bounding box center [300, 146] width 601 height 293
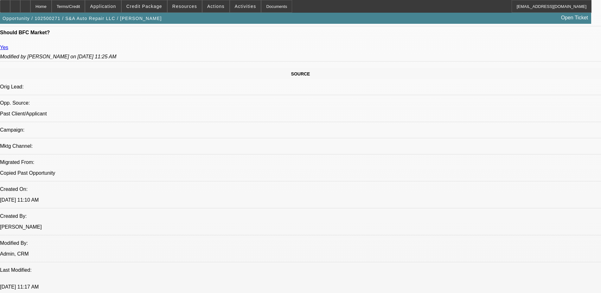
scroll to position [507, 0]
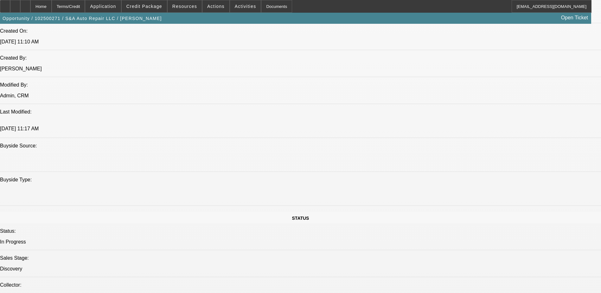
click at [237, 4] on span "Activities" at bounding box center [246, 6] width 22 height 5
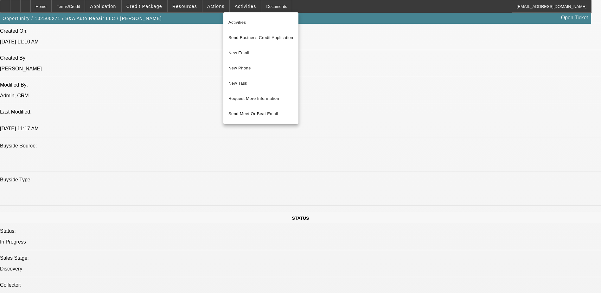
click at [217, 7] on div at bounding box center [300, 146] width 601 height 293
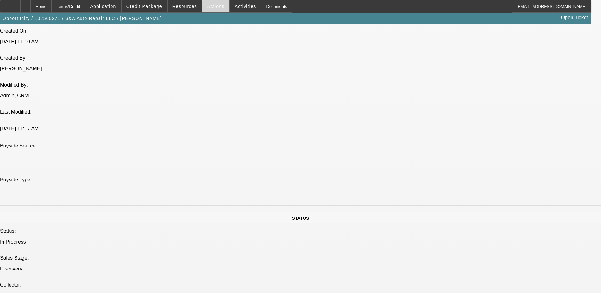
click at [216, 7] on span "Actions" at bounding box center [215, 6] width 17 height 5
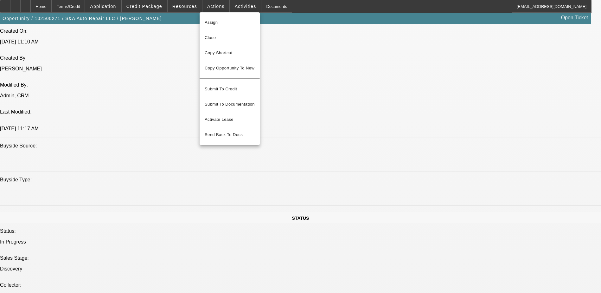
click at [191, 5] on div at bounding box center [300, 146] width 601 height 293
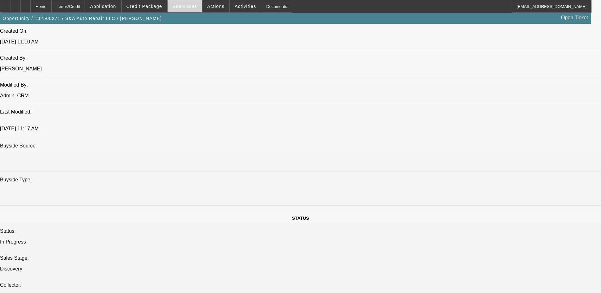
click at [190, 5] on span "Resources" at bounding box center [184, 6] width 25 height 5
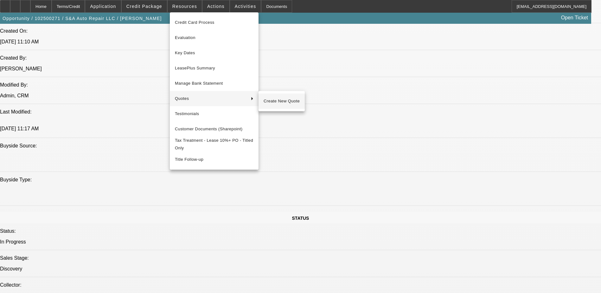
click at [270, 98] on span "Create New Quote" at bounding box center [282, 101] width 36 height 8
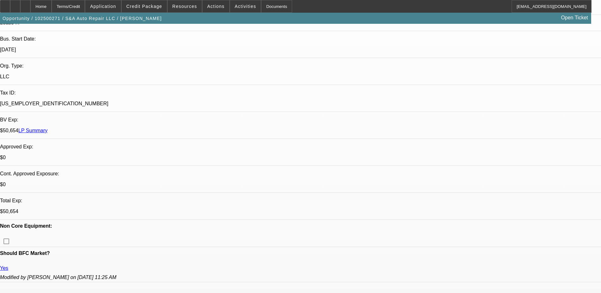
scroll to position [127, 0]
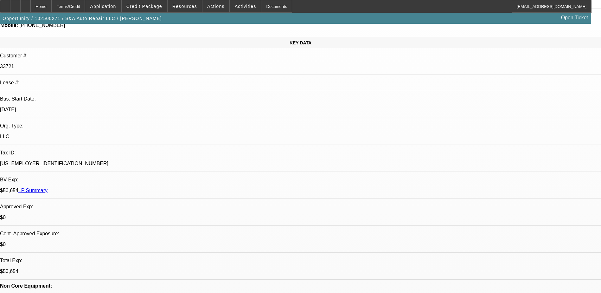
scroll to position [0, 0]
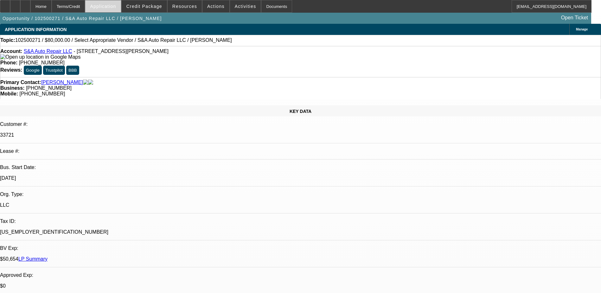
click at [112, 5] on span "Application" at bounding box center [103, 6] width 26 height 5
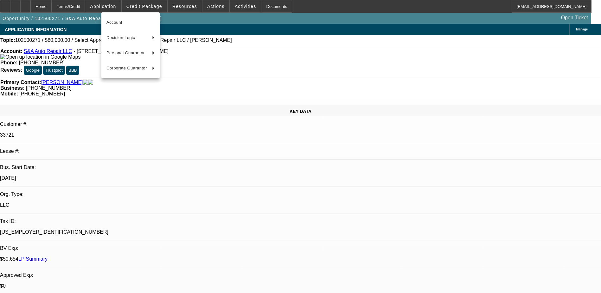
click at [113, 4] on div at bounding box center [300, 146] width 601 height 293
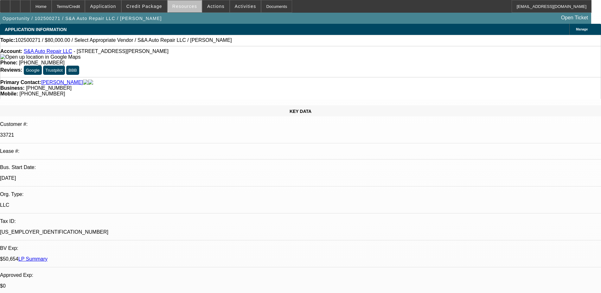
click at [188, 6] on span "Resources" at bounding box center [184, 6] width 25 height 5
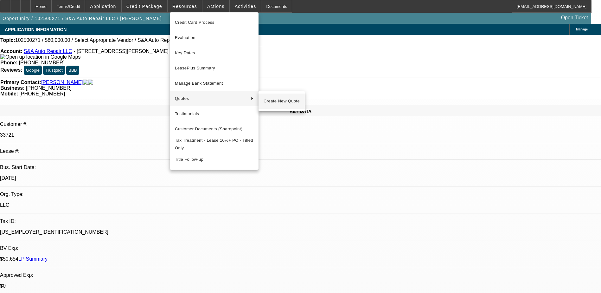
click at [274, 99] on span "Create New Quote" at bounding box center [282, 101] width 36 height 8
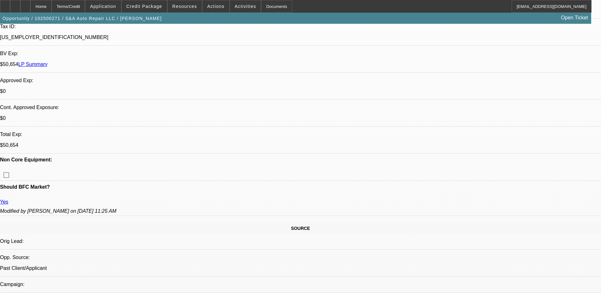
scroll to position [190, 0]
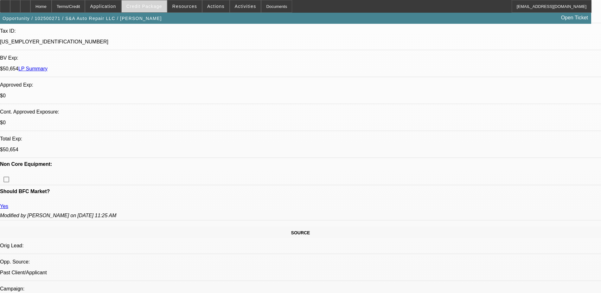
click at [150, 6] on span "Credit Package" at bounding box center [144, 6] width 36 height 5
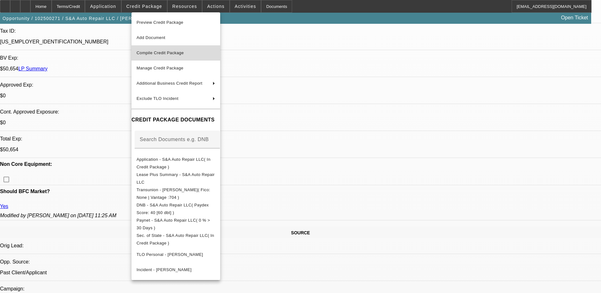
click at [170, 50] on span "Compile Credit Package" at bounding box center [176, 53] width 79 height 8
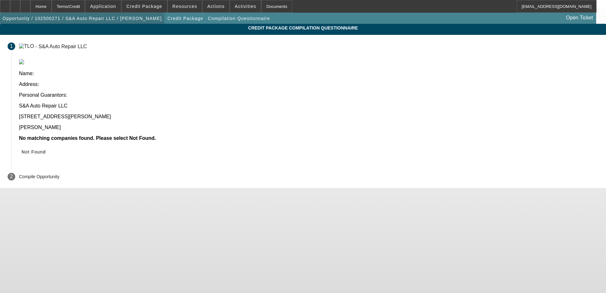
click at [107, 16] on span "Opportunity / 102500271 / S&A Auto Repair LLC / [PERSON_NAME]" at bounding box center [82, 18] width 159 height 5
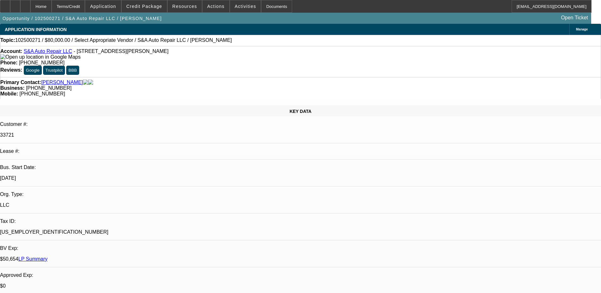
select select "0"
select select "2"
select select "0.1"
select select "4"
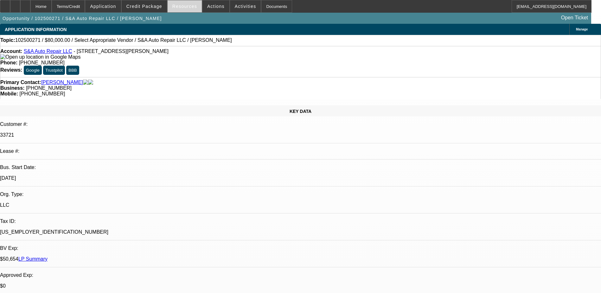
click at [180, 7] on span "Resources" at bounding box center [184, 6] width 25 height 5
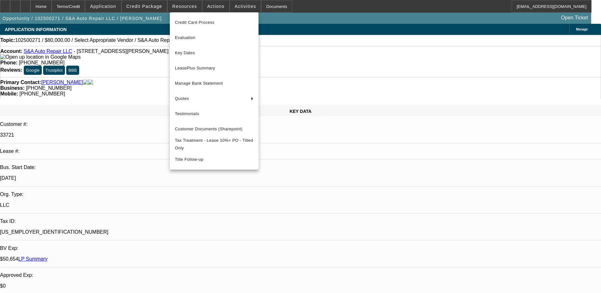
click at [152, 56] on div at bounding box center [300, 146] width 601 height 293
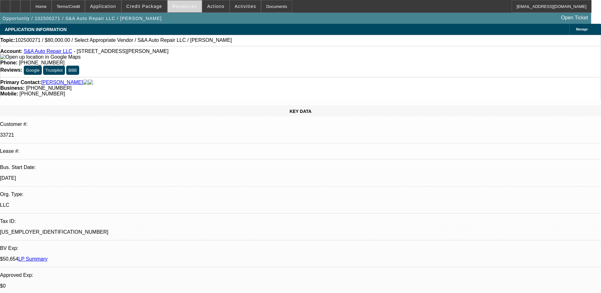
click at [184, 6] on span "Resources" at bounding box center [184, 6] width 25 height 5
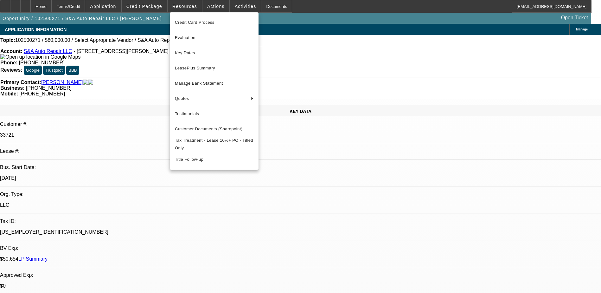
click at [283, 62] on div at bounding box center [300, 146] width 601 height 293
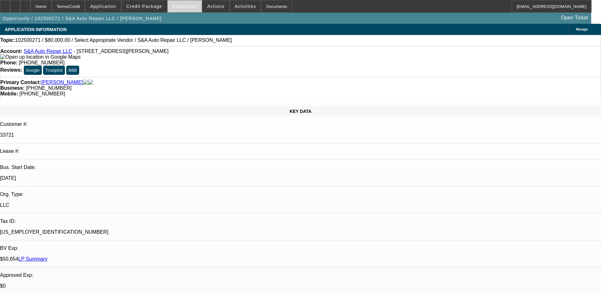
click at [184, 8] on span "Resources" at bounding box center [184, 6] width 25 height 5
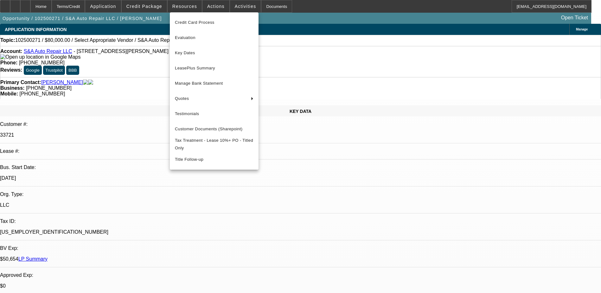
click at [299, 39] on div at bounding box center [300, 146] width 601 height 293
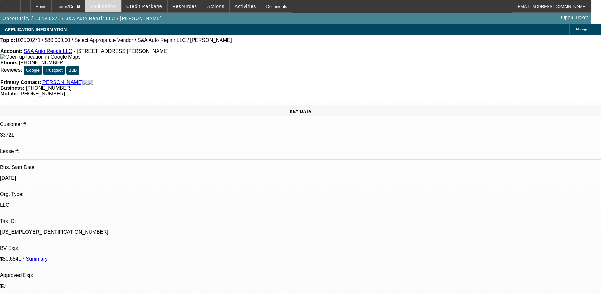
click at [116, 6] on span "Application" at bounding box center [103, 6] width 26 height 5
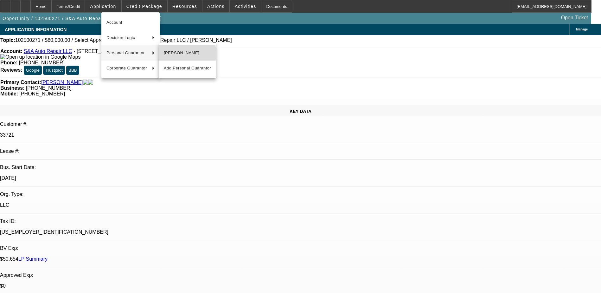
click at [182, 54] on span "[PERSON_NAME]" at bounding box center [187, 53] width 47 height 8
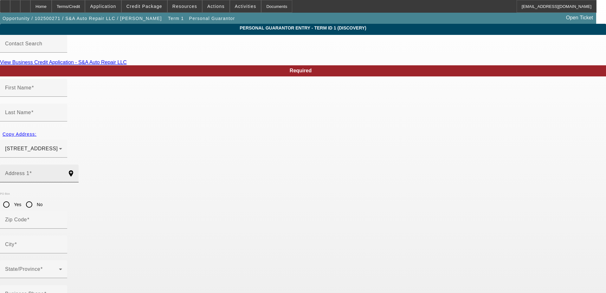
type input "[PERSON_NAME]"
type input "[STREET_ADDRESS]"
radio input "true"
type input "01906"
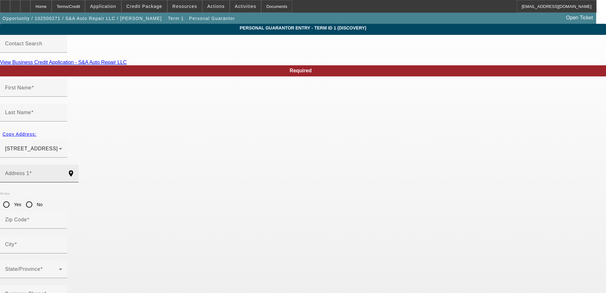
type input "Saugus"
type input "[PHONE_NUMBER]"
type input "100"
type input "031-68-4749"
type input "phippa9@gmail.com"
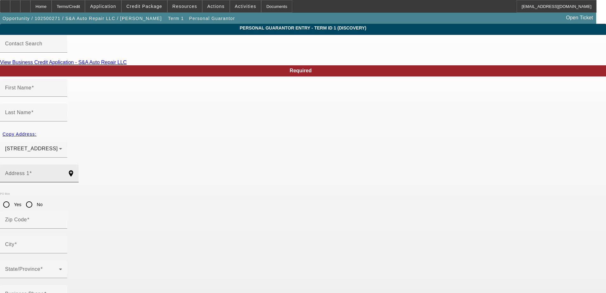
type input "(857) 247-5313"
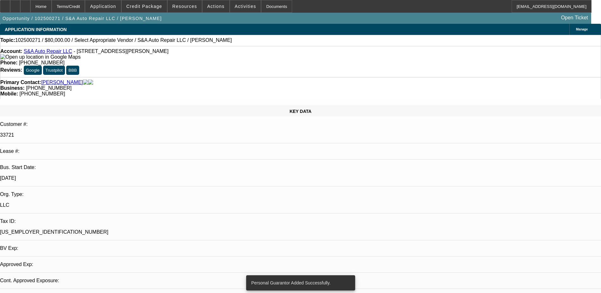
select select "0"
select select "2"
select select "0.1"
select select "4"
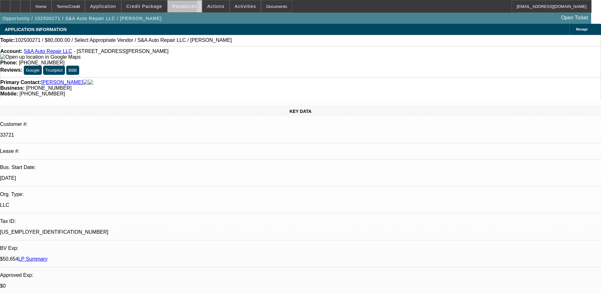
click at [178, 7] on span "Resources" at bounding box center [184, 6] width 25 height 5
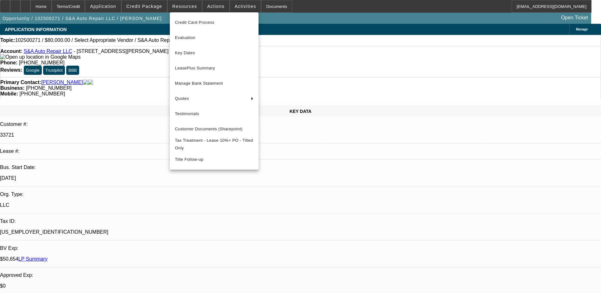
click at [308, 191] on div at bounding box center [300, 146] width 601 height 293
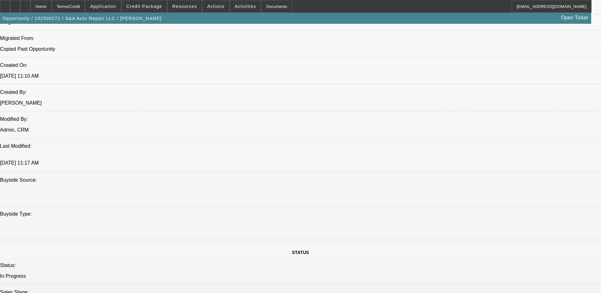
scroll to position [476, 0]
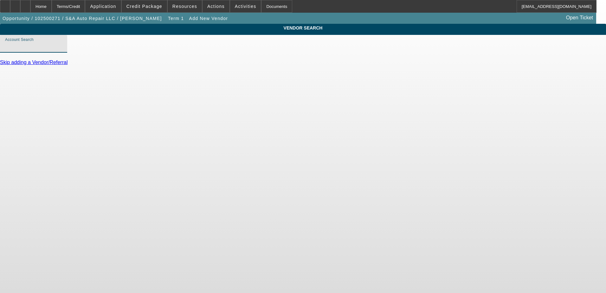
click at [62, 50] on input "Account Search" at bounding box center [33, 46] width 57 height 8
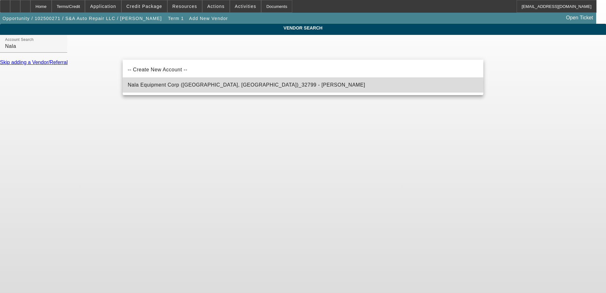
click at [231, 84] on span "Nala Equipment Corp (Upton, MA)_32799 - Davis, Derek" at bounding box center [246, 85] width 237 height 8
type input "Nala Equipment Corp (Upton, MA)_32799 - Davis, Derek"
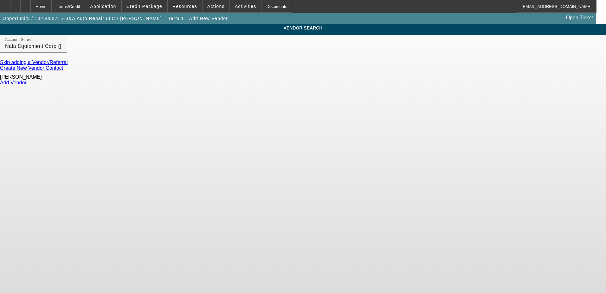
click at [27, 81] on link "Add Vendor" at bounding box center [13, 82] width 27 height 5
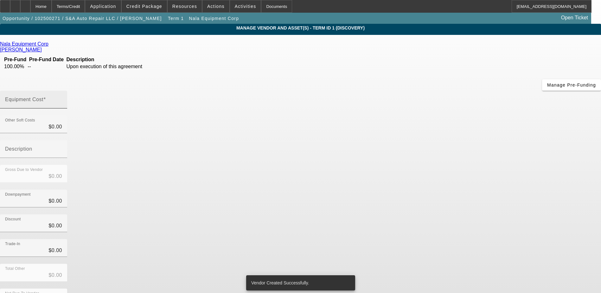
click at [43, 97] on mat-label "Equipment Cost" at bounding box center [24, 99] width 38 height 5
click at [62, 98] on input "Equipment Cost" at bounding box center [33, 102] width 57 height 8
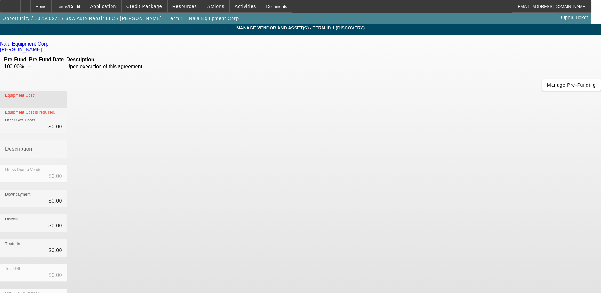
paste input "117,950"
type input "117,950"
type input "$117,950.00"
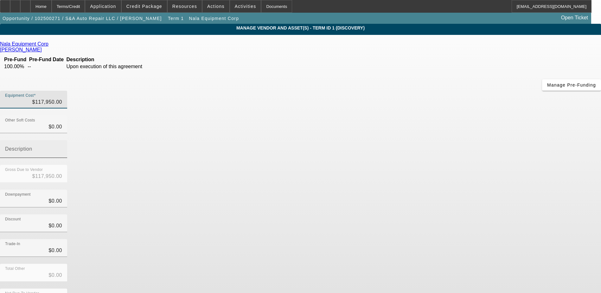
click at [62, 148] on input "Description" at bounding box center [33, 152] width 57 height 8
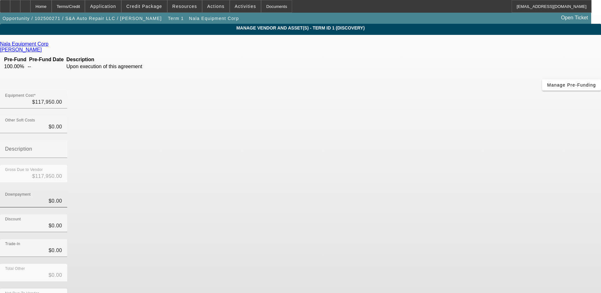
click at [67, 190] on div "Downpayment $0.00" at bounding box center [33, 199] width 67 height 18
type input "$0.00"
click at [228, 128] on div "Nala Equipment Corp Davis, Derek Pre-Fund Pre-Fund Date Description 100.00% -- …" at bounding box center [300, 183] width 601 height 285
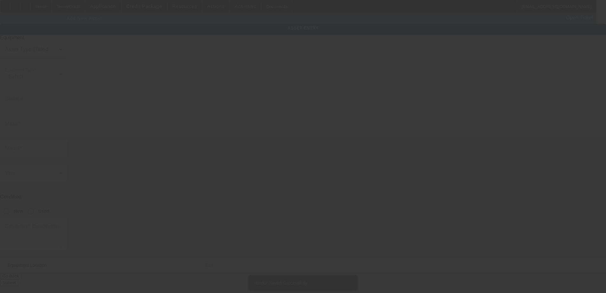
type input "468 Lowell St"
type input "Peabody"
type input "01960"
type input "Essex"
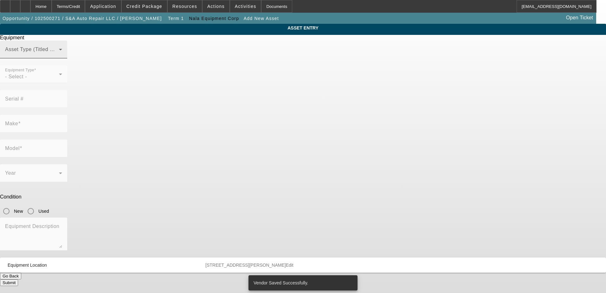
click at [83, 52] on mat-label "Asset Type (Titled or Non-Titled)" at bounding box center [44, 49] width 78 height 5
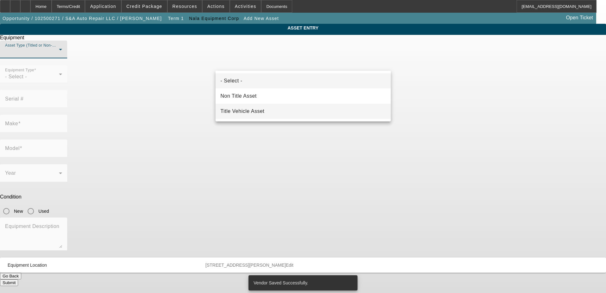
click at [274, 107] on mat-option "Title Vehicle Asset" at bounding box center [303, 111] width 175 height 15
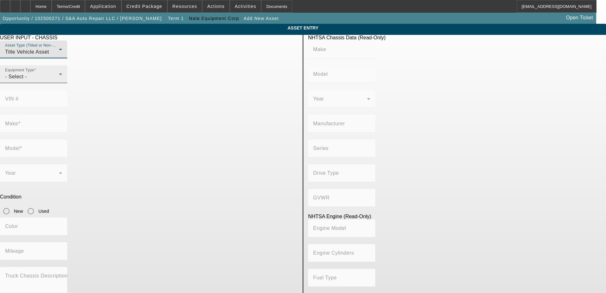
click at [59, 81] on div "- Select -" at bounding box center [32, 77] width 54 height 8
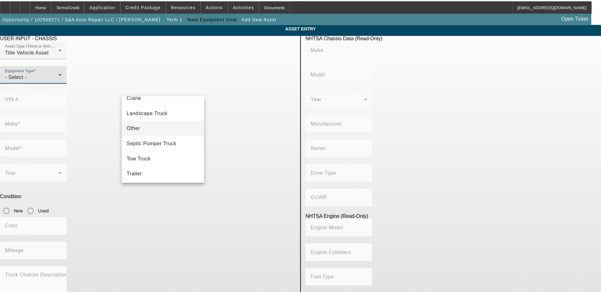
scroll to position [70, 0]
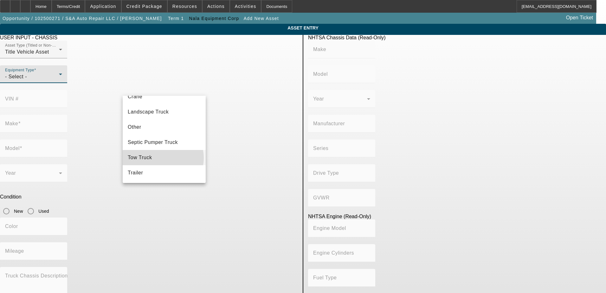
click at [164, 160] on mat-option "Tow Truck" at bounding box center [164, 157] width 83 height 15
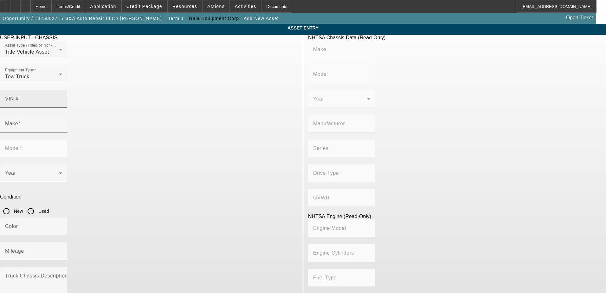
click at [19, 96] on mat-label "VIN #" at bounding box center [12, 98] width 14 height 5
click at [62, 98] on input "VIN #" at bounding box center [33, 102] width 57 height 8
paste input "2NPKHM6XXNM825561"
type input "2NPKHM6XXNM825561"
type input "PETERBILT"
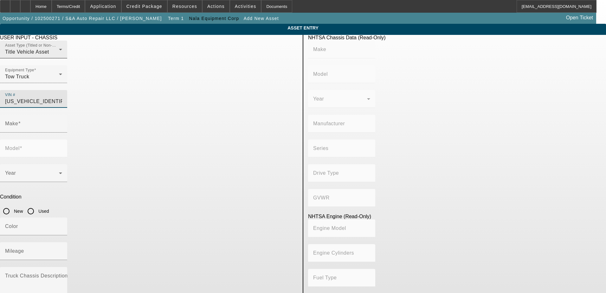
type input "536"
type input "PETERBILT MOTORS COMPANY"
type input "4x2"
type input "Class 6: 19,501 - 26,000 lb (8,845 - 11,794 kg)"
type input "PX-6/PX-7"
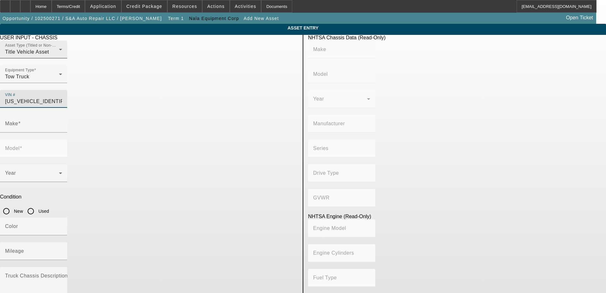
type input "6"
type input "Diesel"
type input "408.85908543470"
type input "6.7"
type input "PETERBILT"
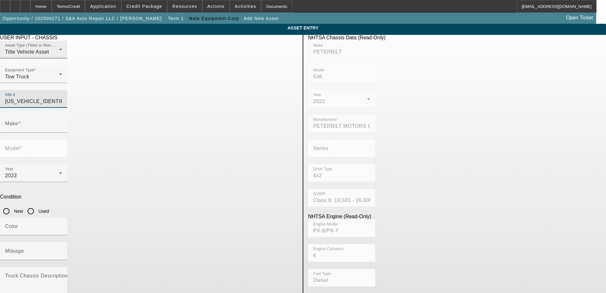
type input "536"
type input "2NPKHM6XXNM825561"
click at [37, 205] on input "Used" at bounding box center [30, 211] width 13 height 13
radio input "true"
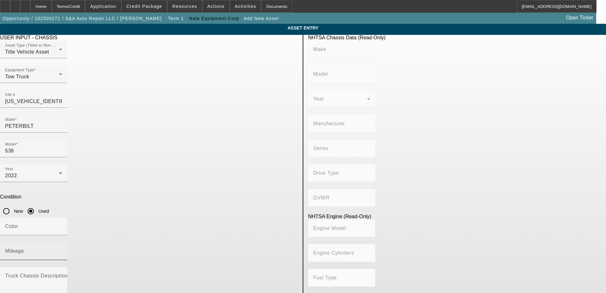
type input "PETERBILT"
type input "536"
type input "PETERBILT MOTORS COMPANY"
type input "4x2"
type input "Class 6: 19,501 - 26,000 lb (8,845 - 11,794 kg)"
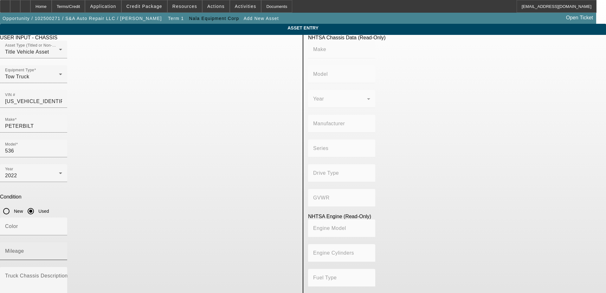
type input "PX-6/PX-7"
type input "6"
type input "Diesel"
type input "408.85908543470"
type input "6.7"
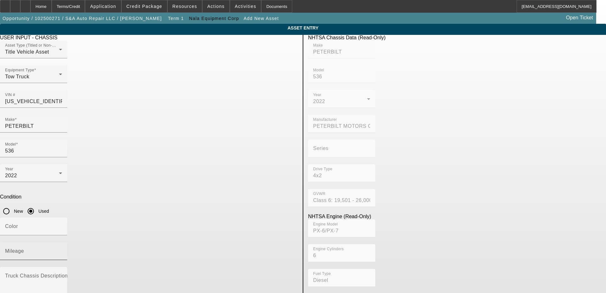
click at [24, 248] on mat-label "Mileage" at bounding box center [14, 250] width 19 height 5
click at [62, 250] on input "Mileage" at bounding box center [33, 254] width 57 height 8
type input "62100"
click at [62, 217] on div "Color" at bounding box center [33, 226] width 57 height 18
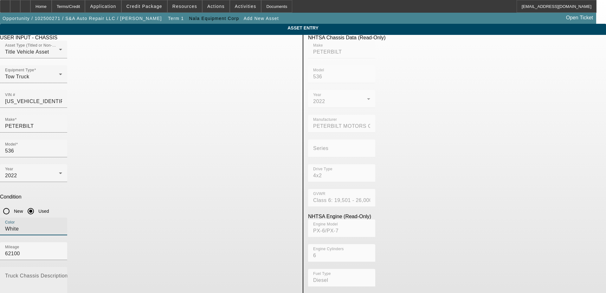
type input "White"
click at [148, 273] on mat-label "Truck Chassis Description (Describe the truck chassis only)" at bounding box center [76, 275] width 143 height 5
click at [62, 275] on textarea "Truck Chassis Description (Describe the truck chassis only)" at bounding box center [33, 286] width 57 height 23
click at [148, 273] on mat-label "Truck Chassis Description (Describe the truck chassis only)" at bounding box center [76, 275] width 143 height 5
click at [62, 275] on textarea "Truck Chassis Description (Describe the truck chassis only)" at bounding box center [33, 286] width 57 height 23
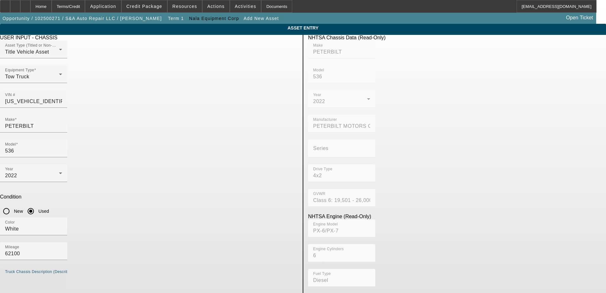
drag, startPoint x: 216, startPoint y: 191, endPoint x: 220, endPoint y: 190, distance: 4.8
click at [62, 275] on textarea "Truck Chassis Description (Describe the truck chassis only)" at bounding box center [33, 286] width 57 height 23
click at [62, 275] on textarea "Rollback" at bounding box center [33, 286] width 57 height 23
drag, startPoint x: 169, startPoint y: 190, endPoint x: 165, endPoint y: 184, distance: 7.0
click at [112, 270] on mat-label "Truck Chassis Description (Describe the truck chassis only)" at bounding box center [58, 272] width 107 height 4
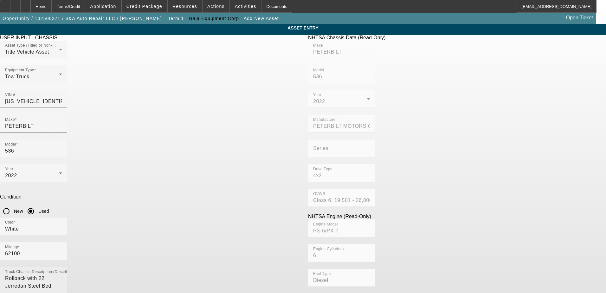
click at [62, 275] on textarea "Rollback with 22' Jerredan Steel Bed." at bounding box center [33, 286] width 57 height 23
type textarea "Rollback with 22' Jerrdan Steel Bed."
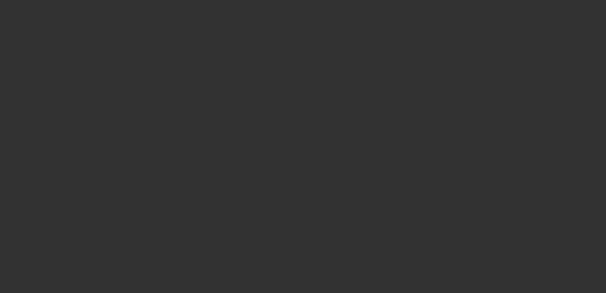
type input "$117,950.00"
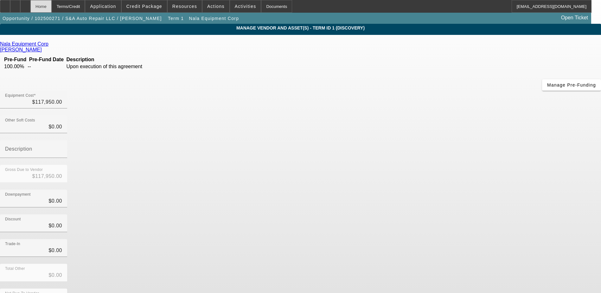
click at [52, 7] on div "Home" at bounding box center [40, 6] width 21 height 13
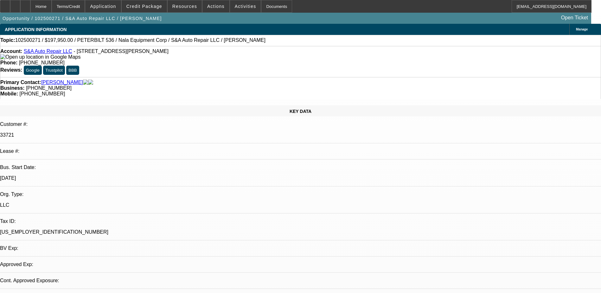
select select "0"
select select "2"
select select "0.1"
select select "4"
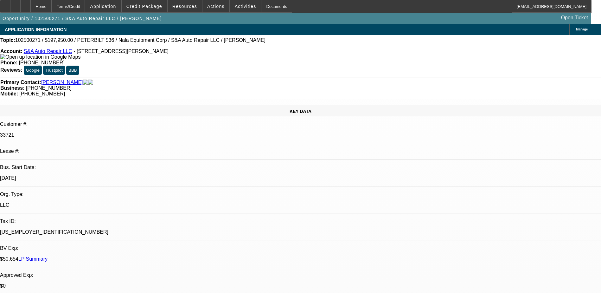
drag, startPoint x: 167, startPoint y: 189, endPoint x: 140, endPoint y: 190, distance: 26.3
drag, startPoint x: 140, startPoint y: 190, endPoint x: 147, endPoint y: 189, distance: 6.7
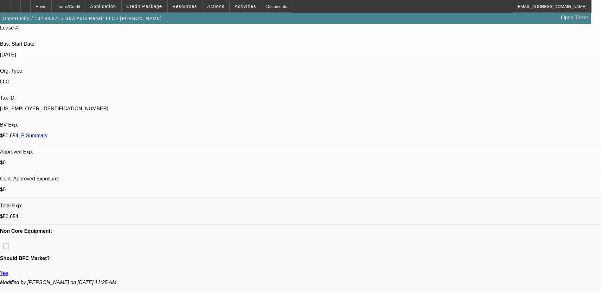
scroll to position [159, 0]
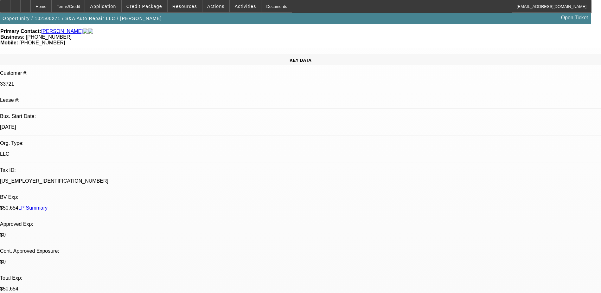
scroll to position [0, 0]
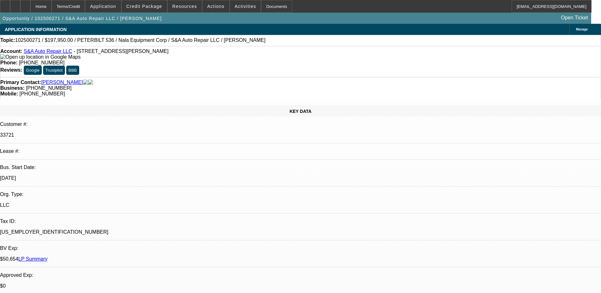
click at [242, 9] on span at bounding box center [245, 6] width 31 height 15
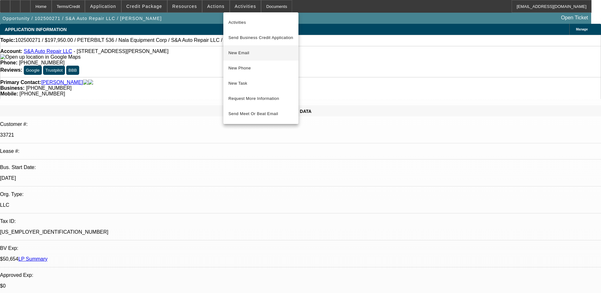
click at [259, 53] on span "New Email" at bounding box center [261, 53] width 65 height 8
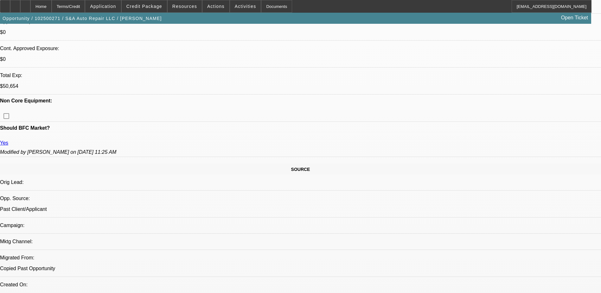
drag, startPoint x: 458, startPoint y: 74, endPoint x: 458, endPoint y: 70, distance: 3.5
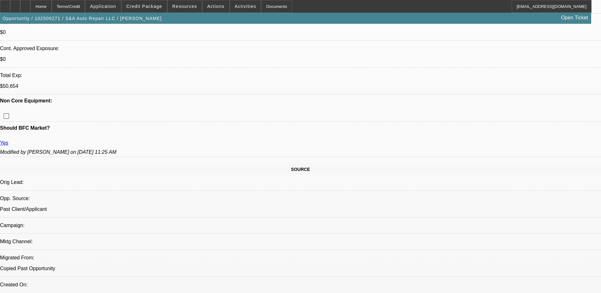
drag, startPoint x: 454, startPoint y: 70, endPoint x: 431, endPoint y: 51, distance: 29.5
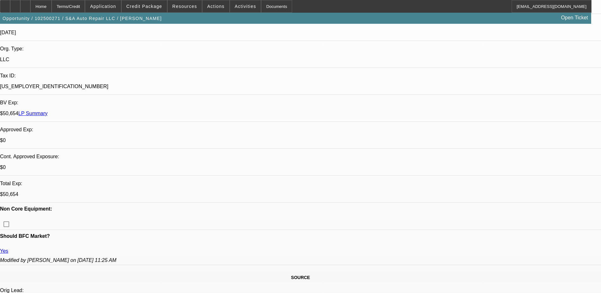
scroll to position [127, 0]
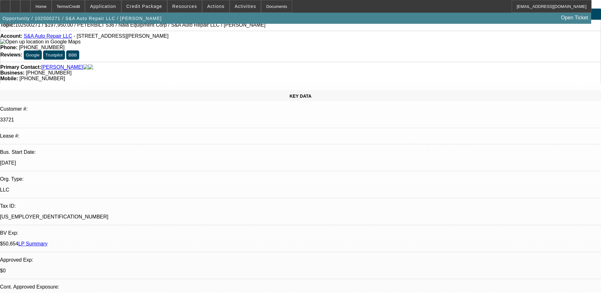
scroll to position [0, 0]
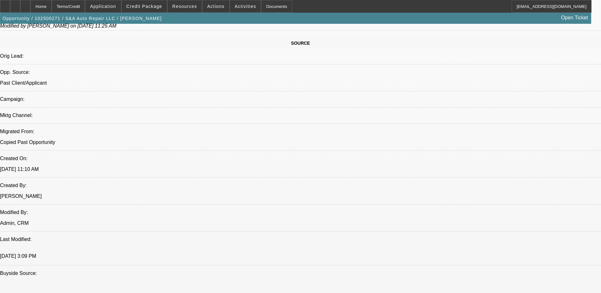
scroll to position [380, 0]
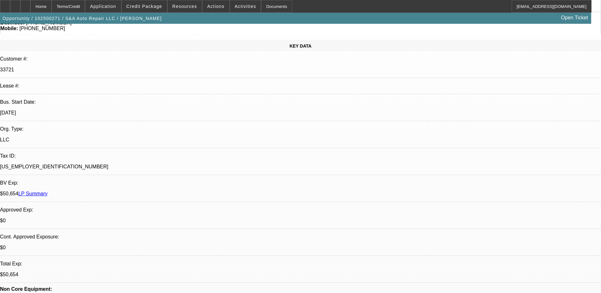
scroll to position [0, 0]
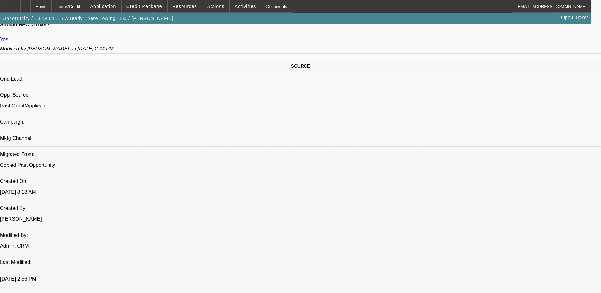
select select "0"
select select "2"
select select "0.1"
select select "4"
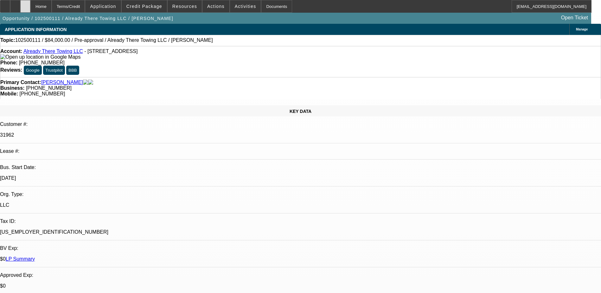
click at [30, 6] on div at bounding box center [25, 6] width 10 height 13
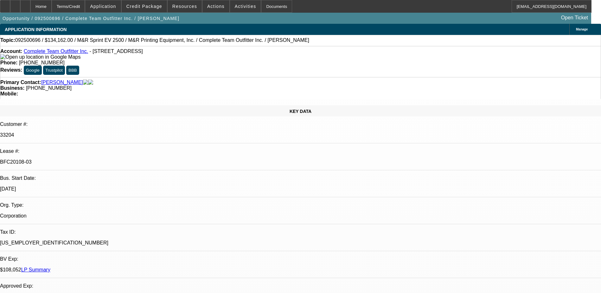
select select "0"
select select "2"
select select "0"
select select "6"
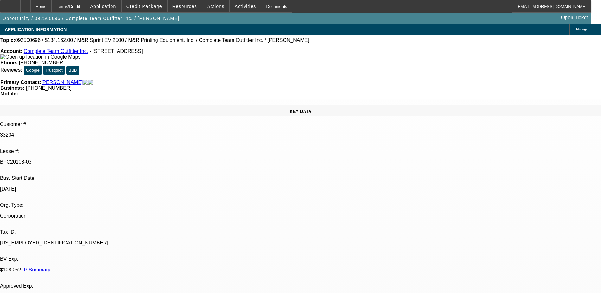
select select "0"
select select "2"
select select "0"
select select "6"
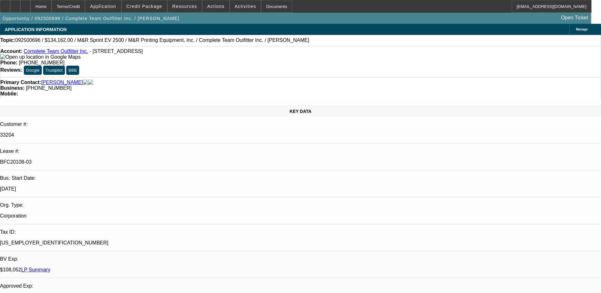
select select "0"
select select "2"
select select "0"
select select "6"
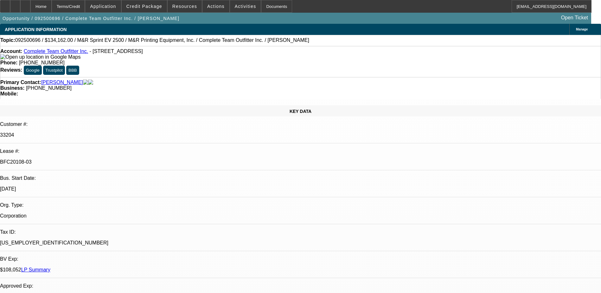
select select "0"
select select "2"
select select "0"
select select "6"
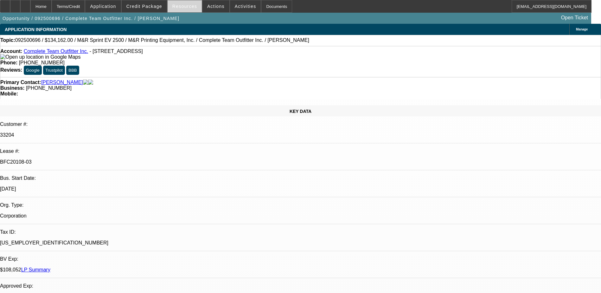
scroll to position [547, 0]
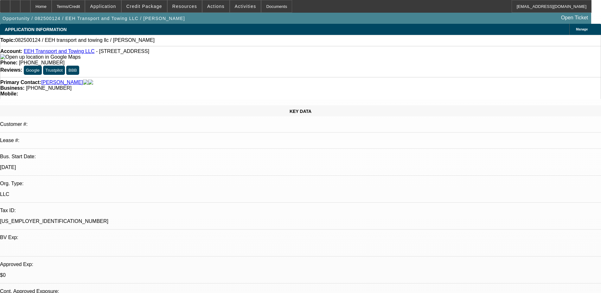
select select "0"
select select "2"
select select "0.1"
select select "4"
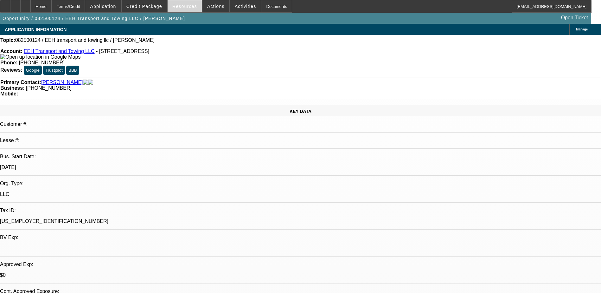
scroll to position [95, 0]
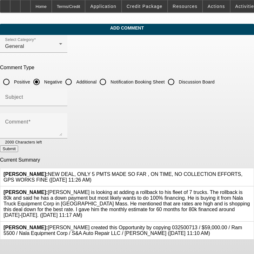
click at [13, 82] on input "Positive" at bounding box center [6, 81] width 13 height 13
radio input "true"
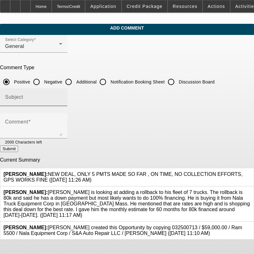
click at [23, 97] on mat-label "Subject" at bounding box center [14, 96] width 18 height 5
click at [34, 97] on input "Subject" at bounding box center [33, 100] width 57 height 8
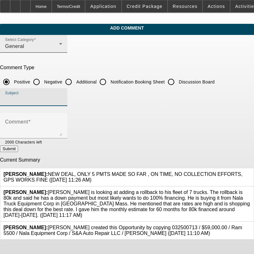
click at [62, 46] on div "Select Category General" at bounding box center [33, 44] width 57 height 18
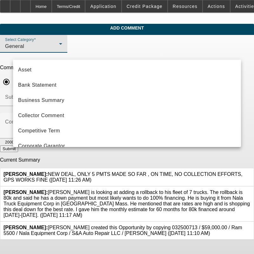
scroll to position [52, 0]
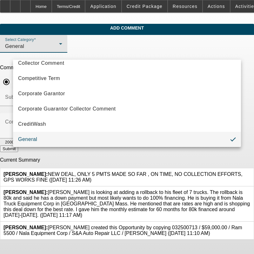
click at [224, 49] on div at bounding box center [127, 127] width 254 height 254
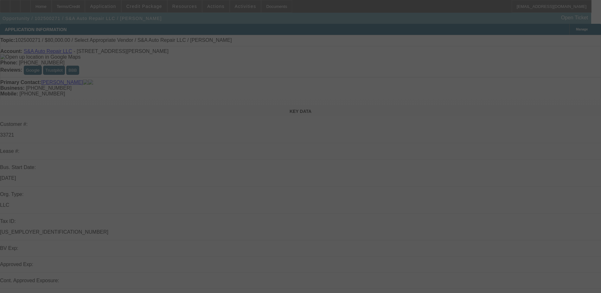
select select "0"
select select "2"
select select "0.1"
select select "4"
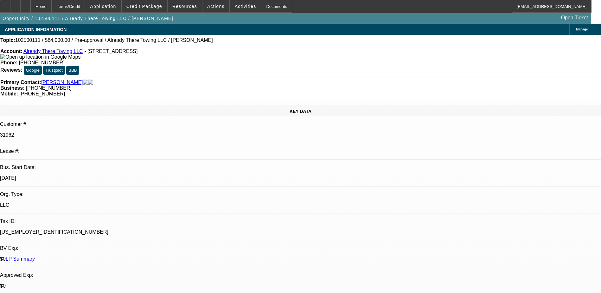
select select "0"
select select "2"
select select "0.1"
select select "4"
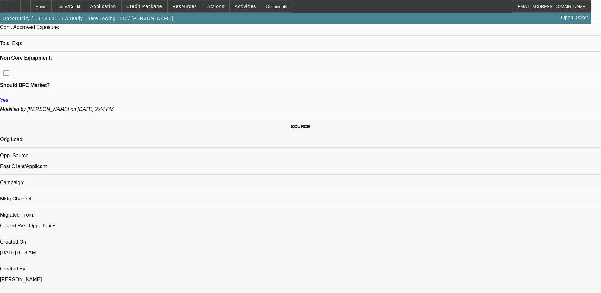
select select "0"
select select "2"
select select "0.1"
select select "1"
select select "2"
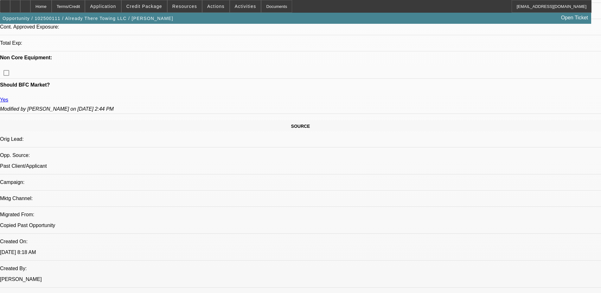
select select "4"
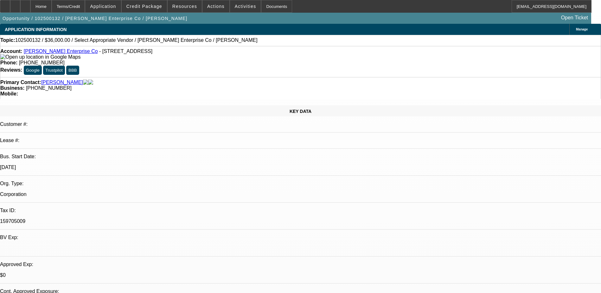
select select "0"
select select "2"
select select "0.1"
select select "4"
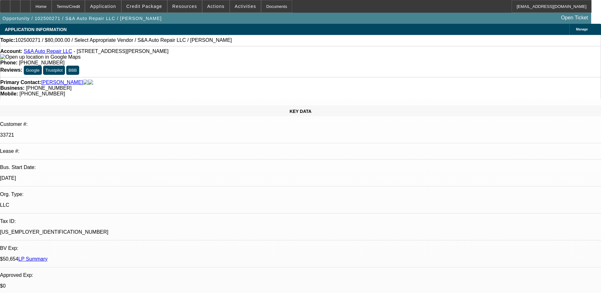
select select "0"
select select "2"
select select "0.1"
select select "4"
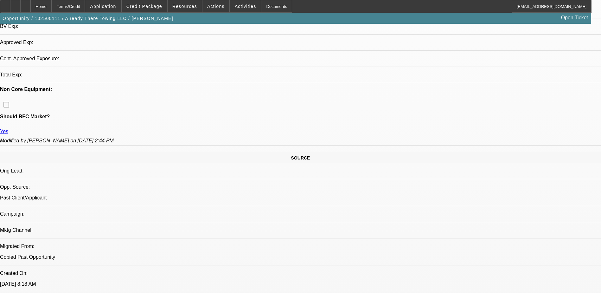
select select "0.1"
select select "2"
select select "0"
select select "6"
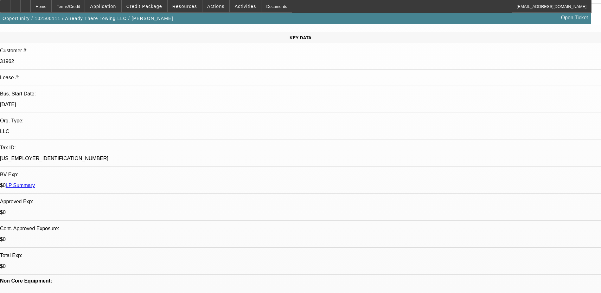
scroll to position [61, 0]
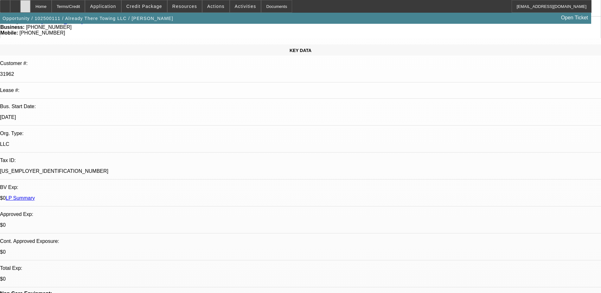
click at [30, 7] on div at bounding box center [25, 6] width 10 height 13
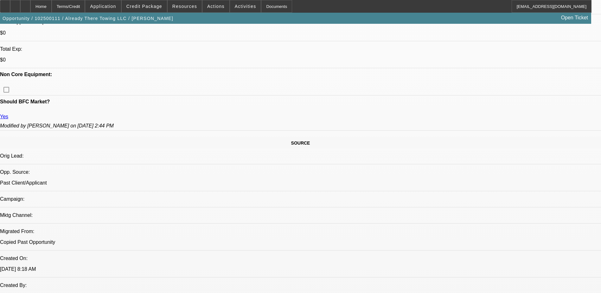
select select "0.1"
select select "2"
select select "0"
select select "6"
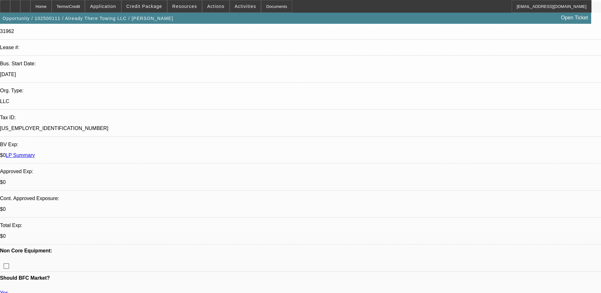
scroll to position [83, 0]
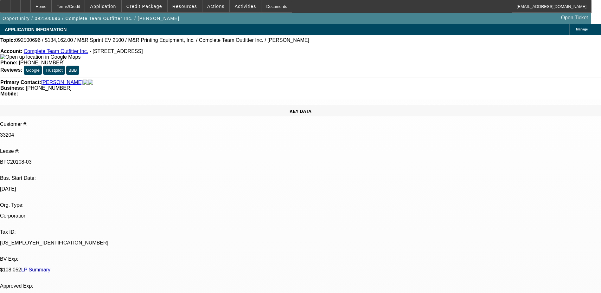
select select "0"
select select "2"
select select "0"
select select "6"
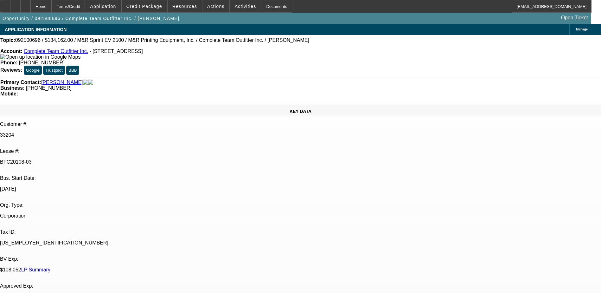
select select "0"
select select "2"
select select "0"
select select "6"
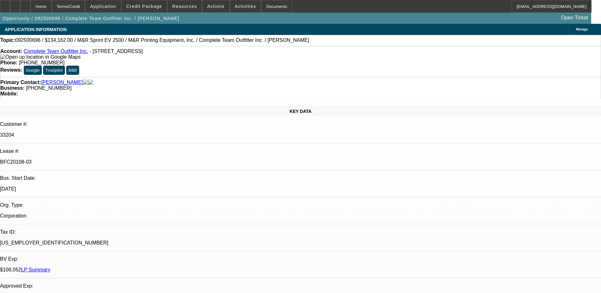
select select "0"
select select "2"
select select "0"
select select "6"
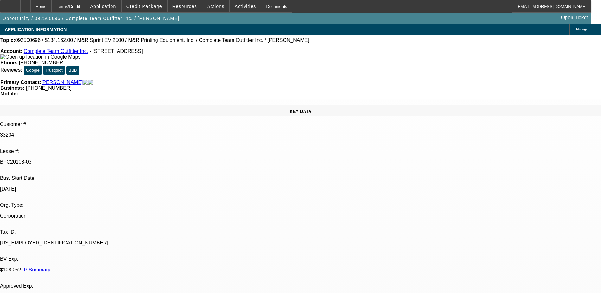
select select "0"
select select "2"
select select "0"
select select "6"
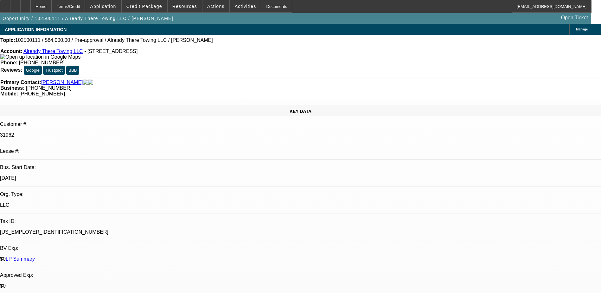
select select "0"
select select "2"
select select "0.1"
select select "4"
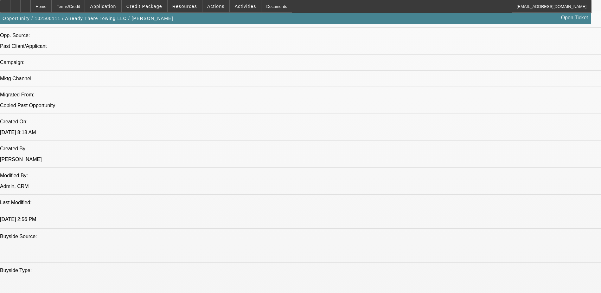
scroll to position [634, 0]
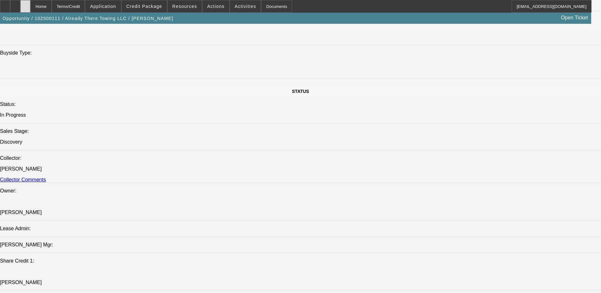
click at [25, 4] on icon at bounding box center [25, 4] width 0 height 0
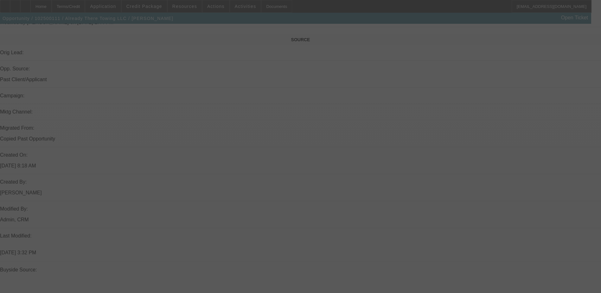
scroll to position [485, 0]
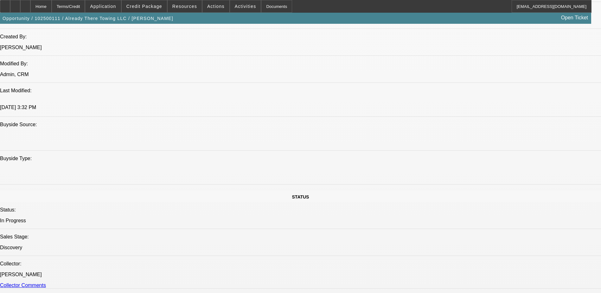
select select "0.1"
select select "2"
select select "0"
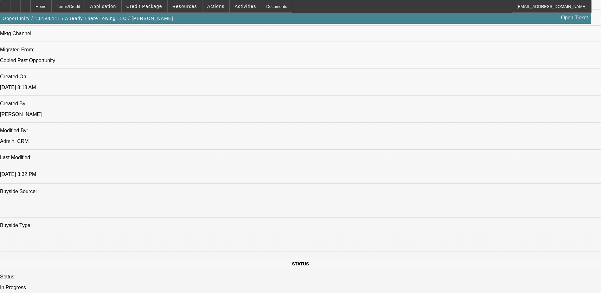
select select "1"
select select "2"
select select "6"
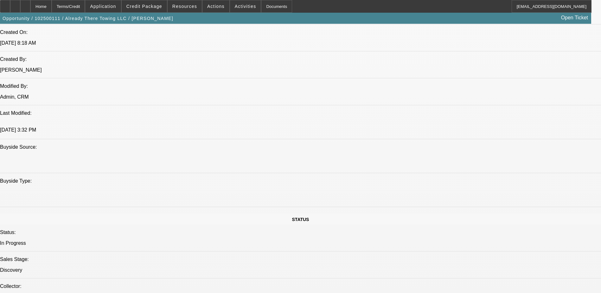
scroll to position [533, 0]
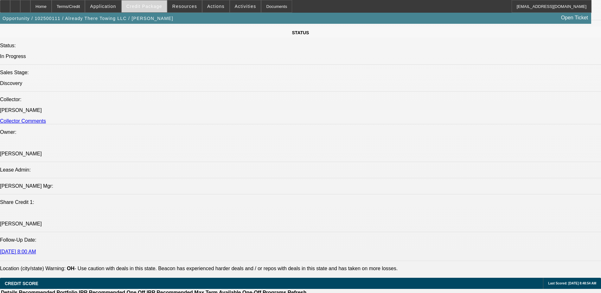
scroll to position [692, 0]
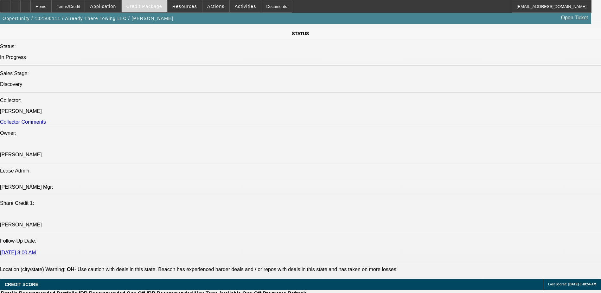
click at [146, 6] on span "Credit Package" at bounding box center [144, 6] width 36 height 5
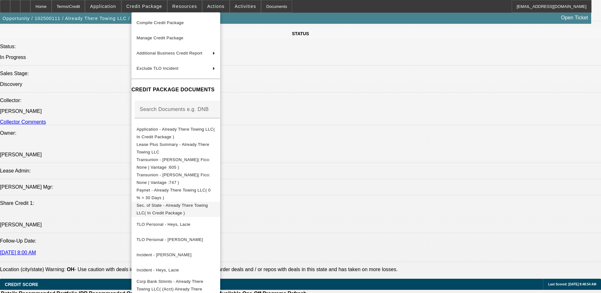
scroll to position [30, 0]
click at [340, 224] on div at bounding box center [300, 146] width 601 height 293
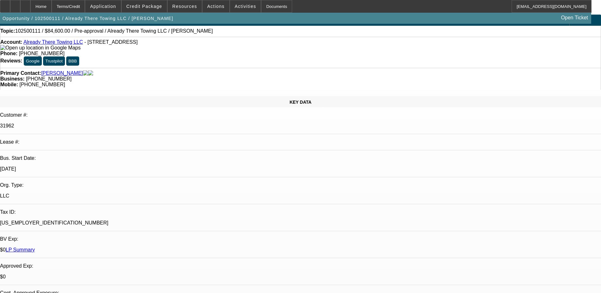
scroll to position [0, 0]
